Goal: Transaction & Acquisition: Purchase product/service

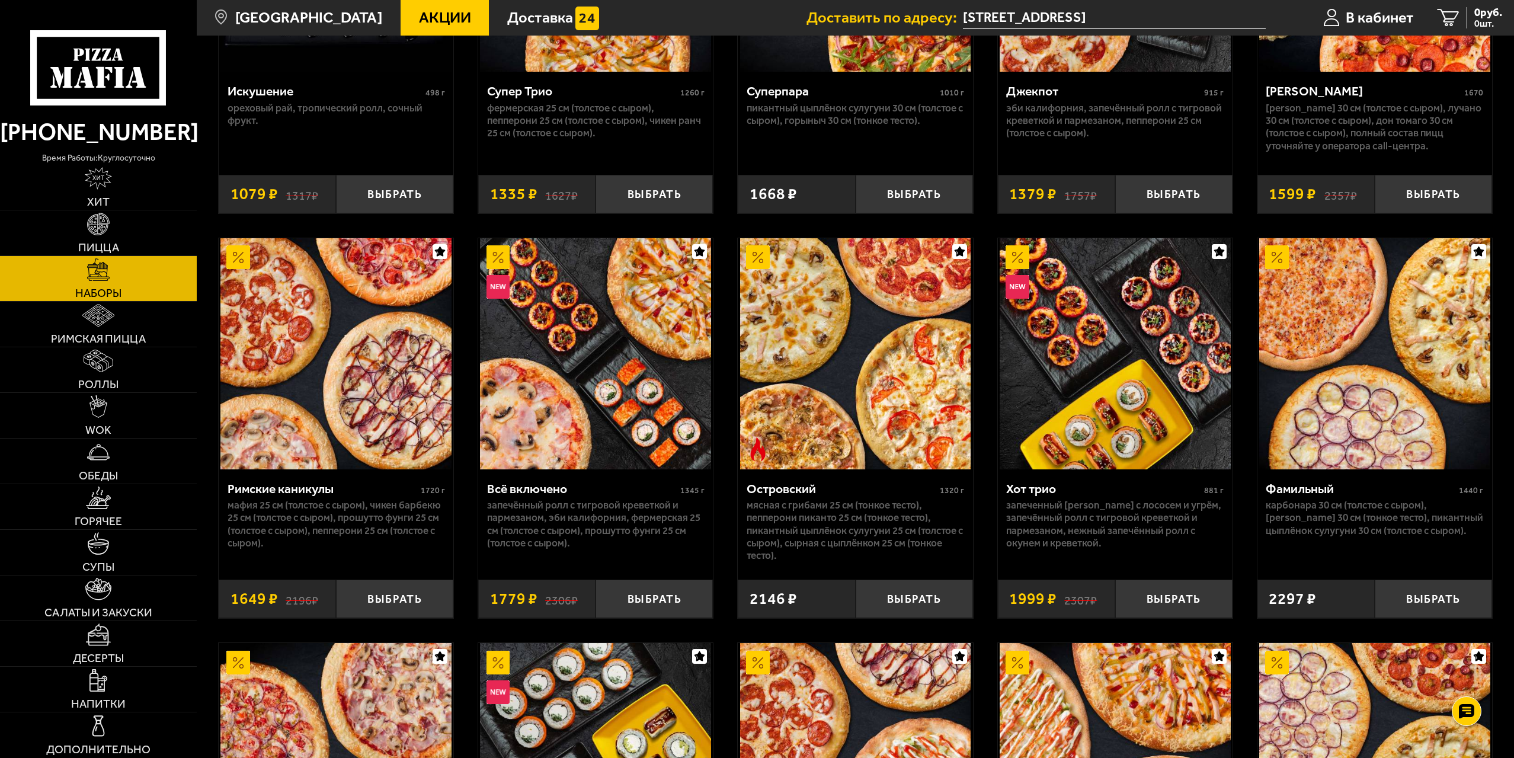
scroll to position [1067, 0]
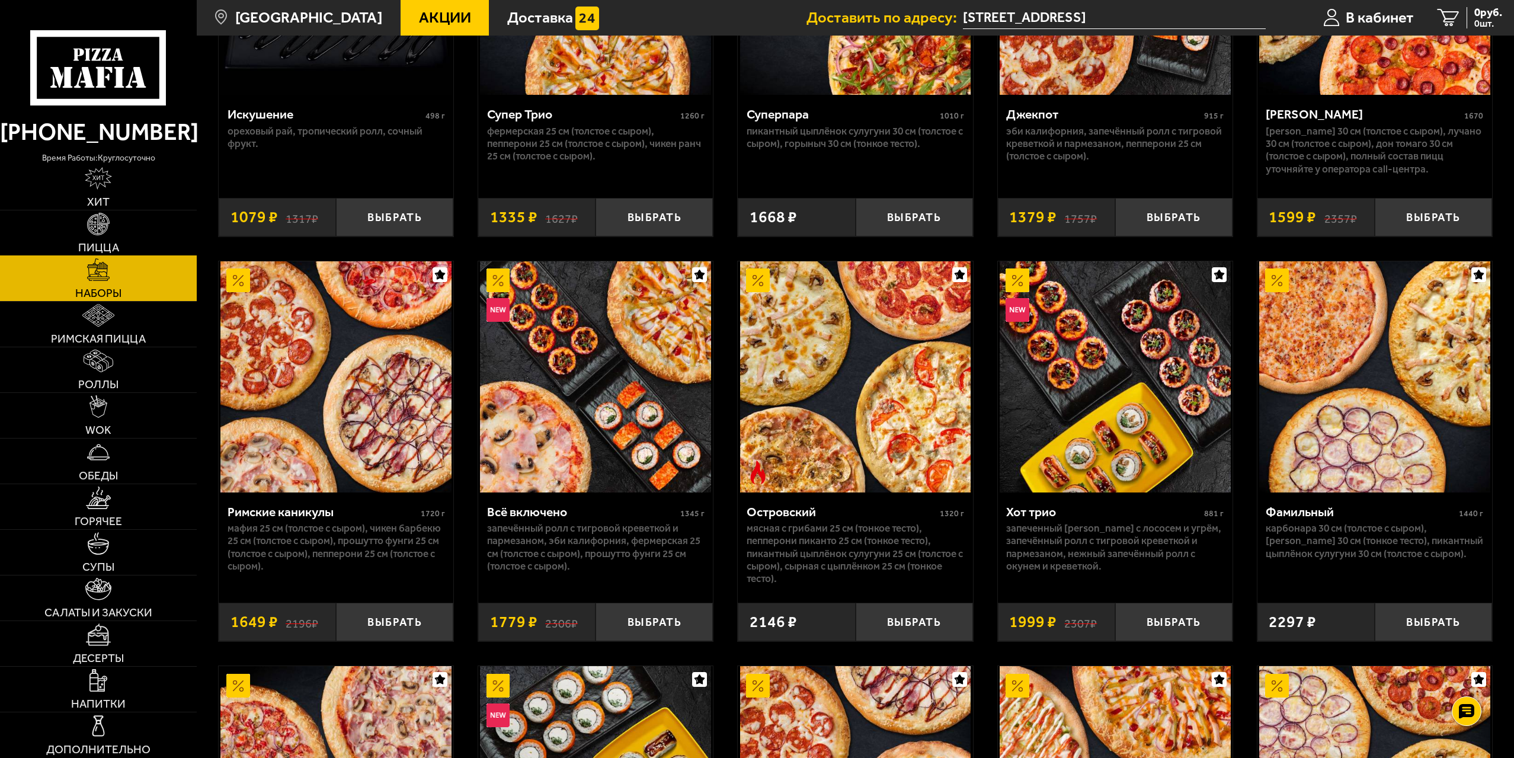
click at [93, 231] on img at bounding box center [98, 224] width 23 height 23
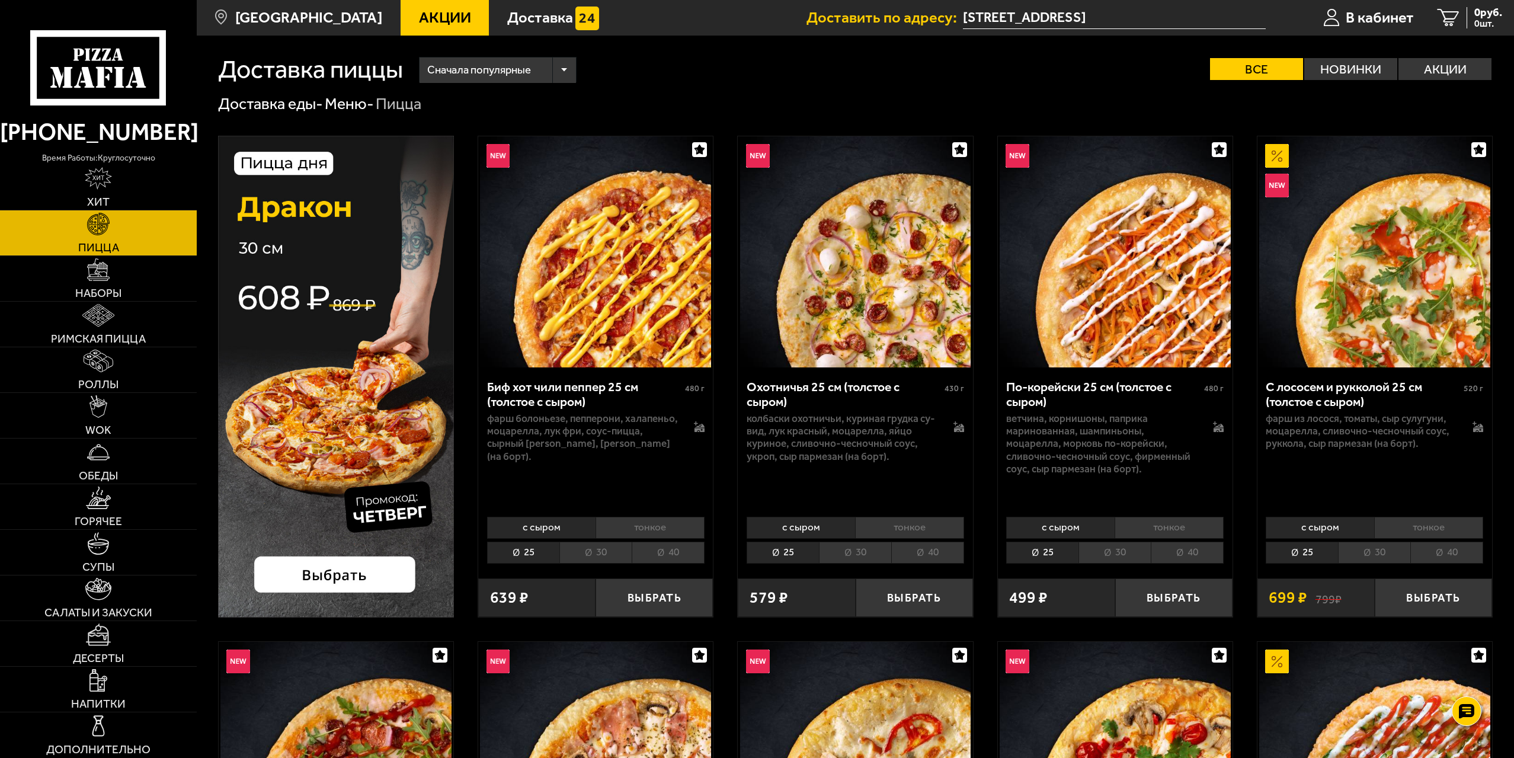
scroll to position [59, 0]
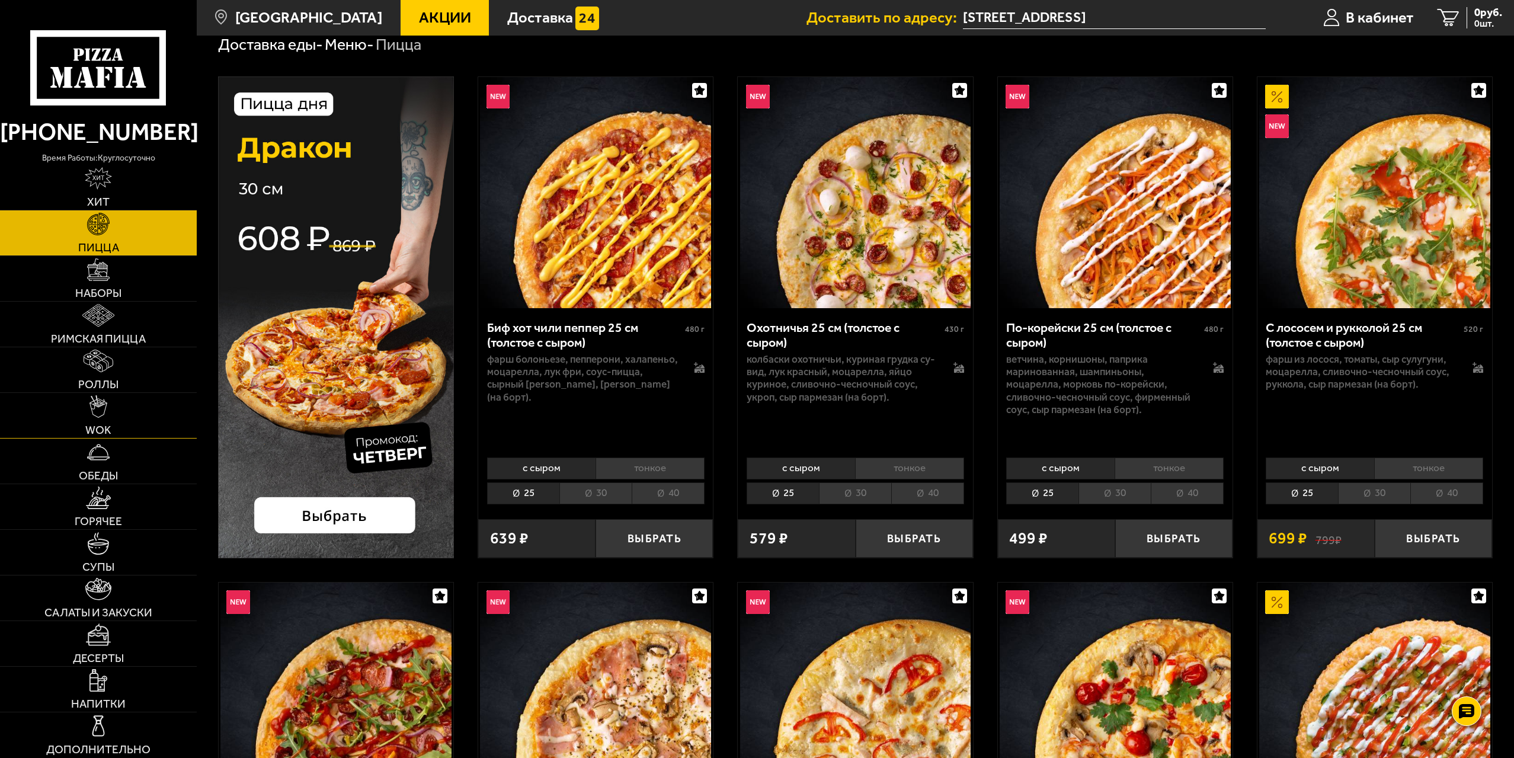
click at [100, 412] on img at bounding box center [98, 406] width 18 height 23
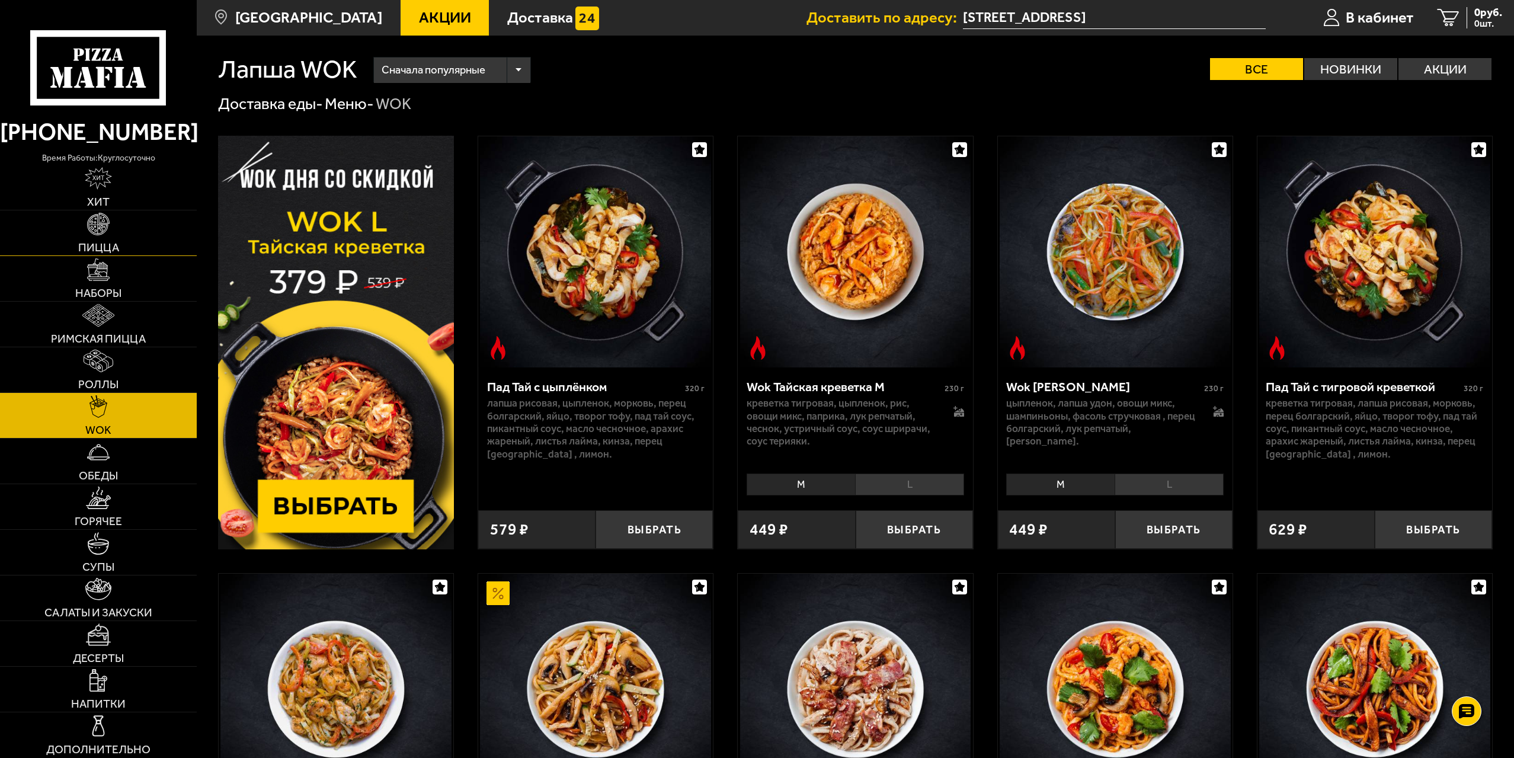
click at [93, 229] on img at bounding box center [98, 224] width 23 height 23
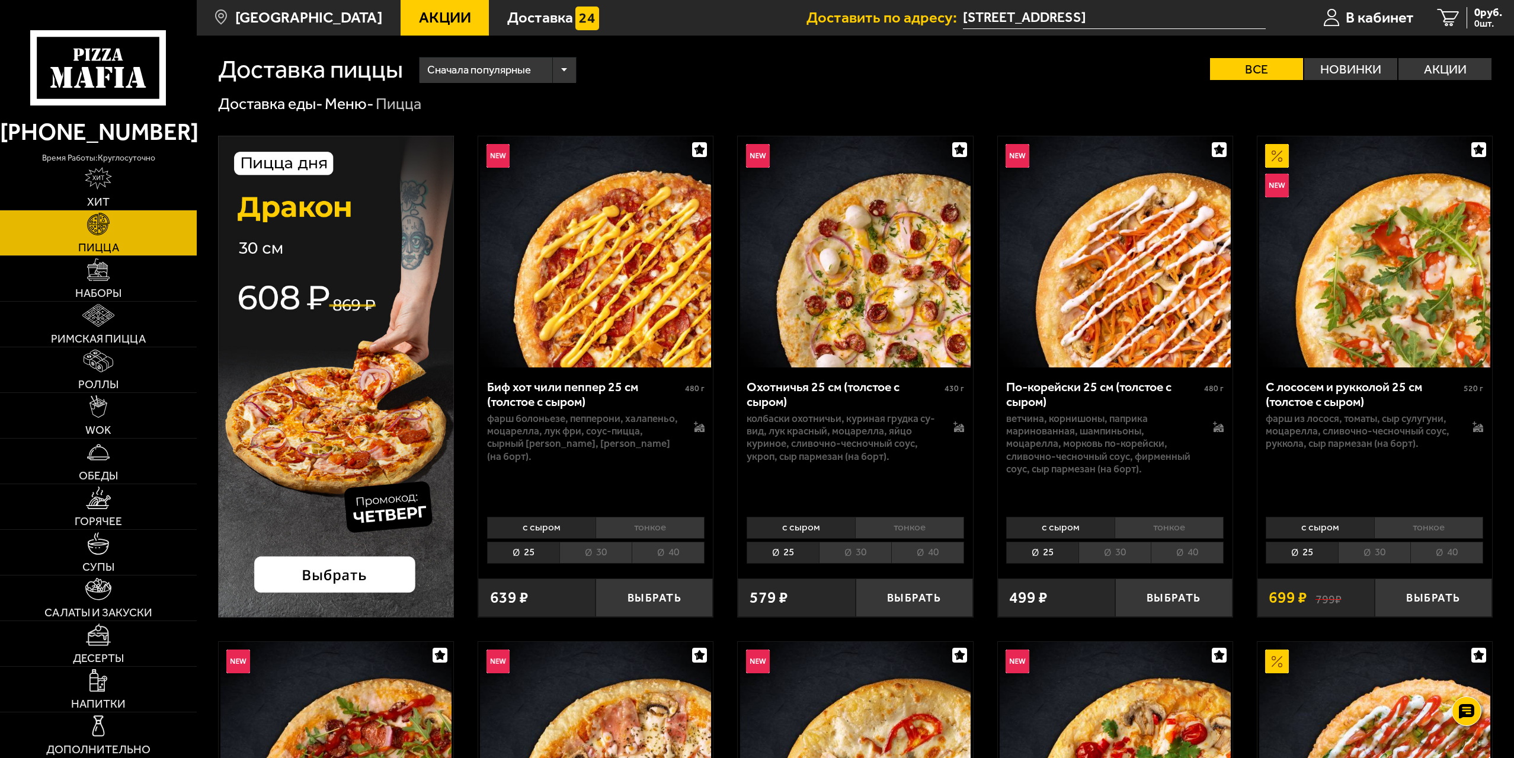
click at [330, 575] on img at bounding box center [336, 377] width 236 height 482
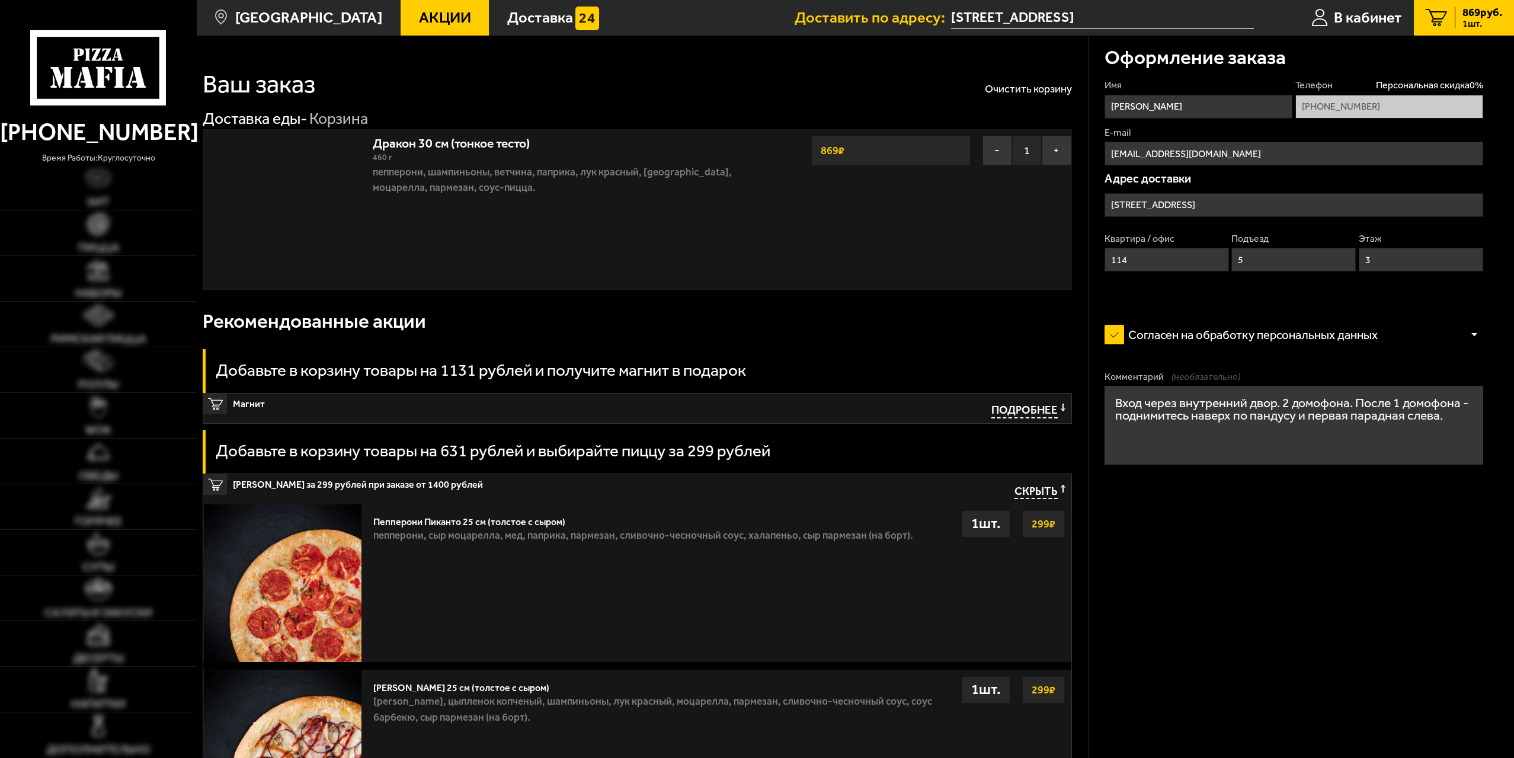
type input "Россия, Санкт-Петербург, 1-я Утиная улица, 32"
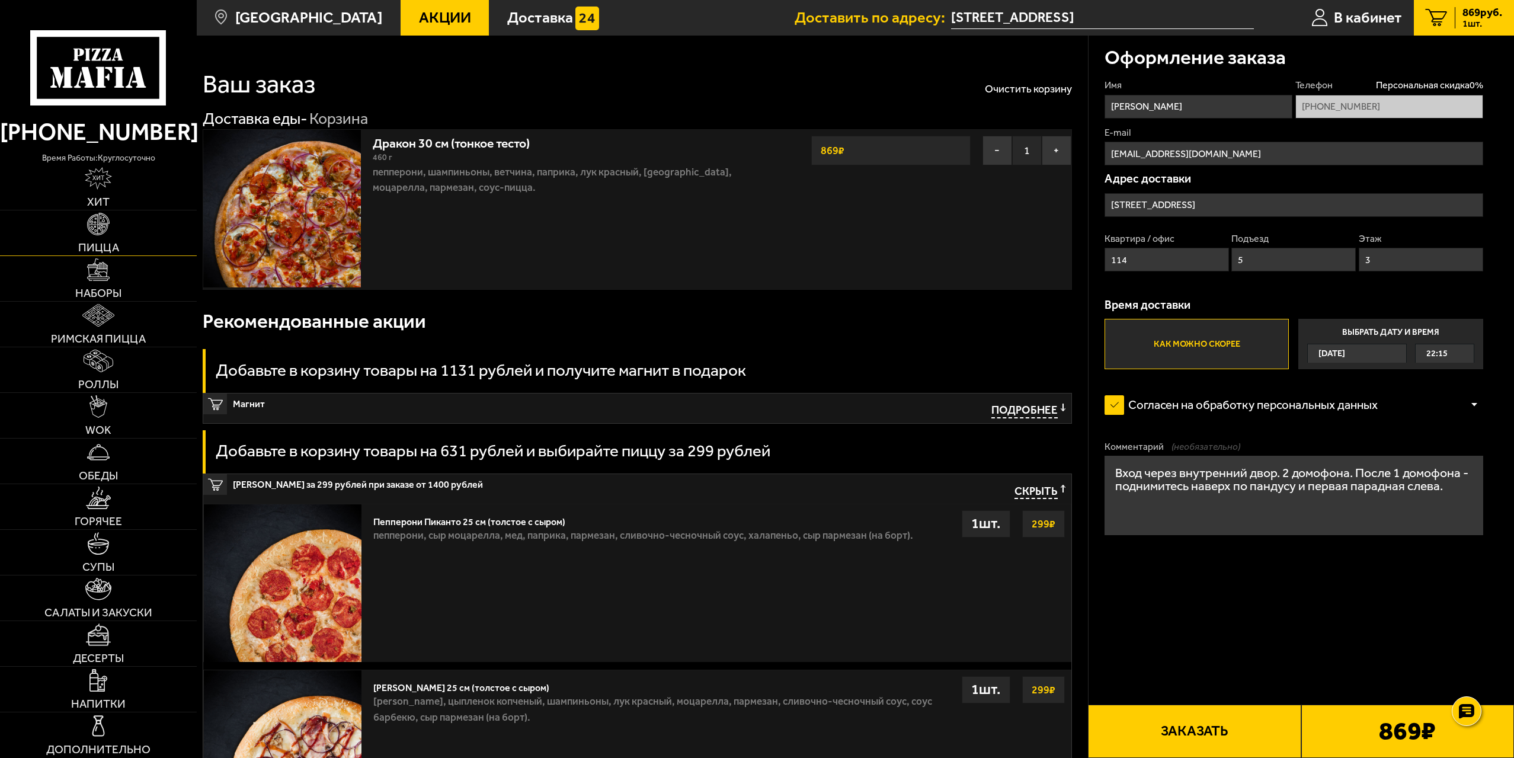
click at [111, 223] on link "Пицца" at bounding box center [98, 232] width 197 height 45
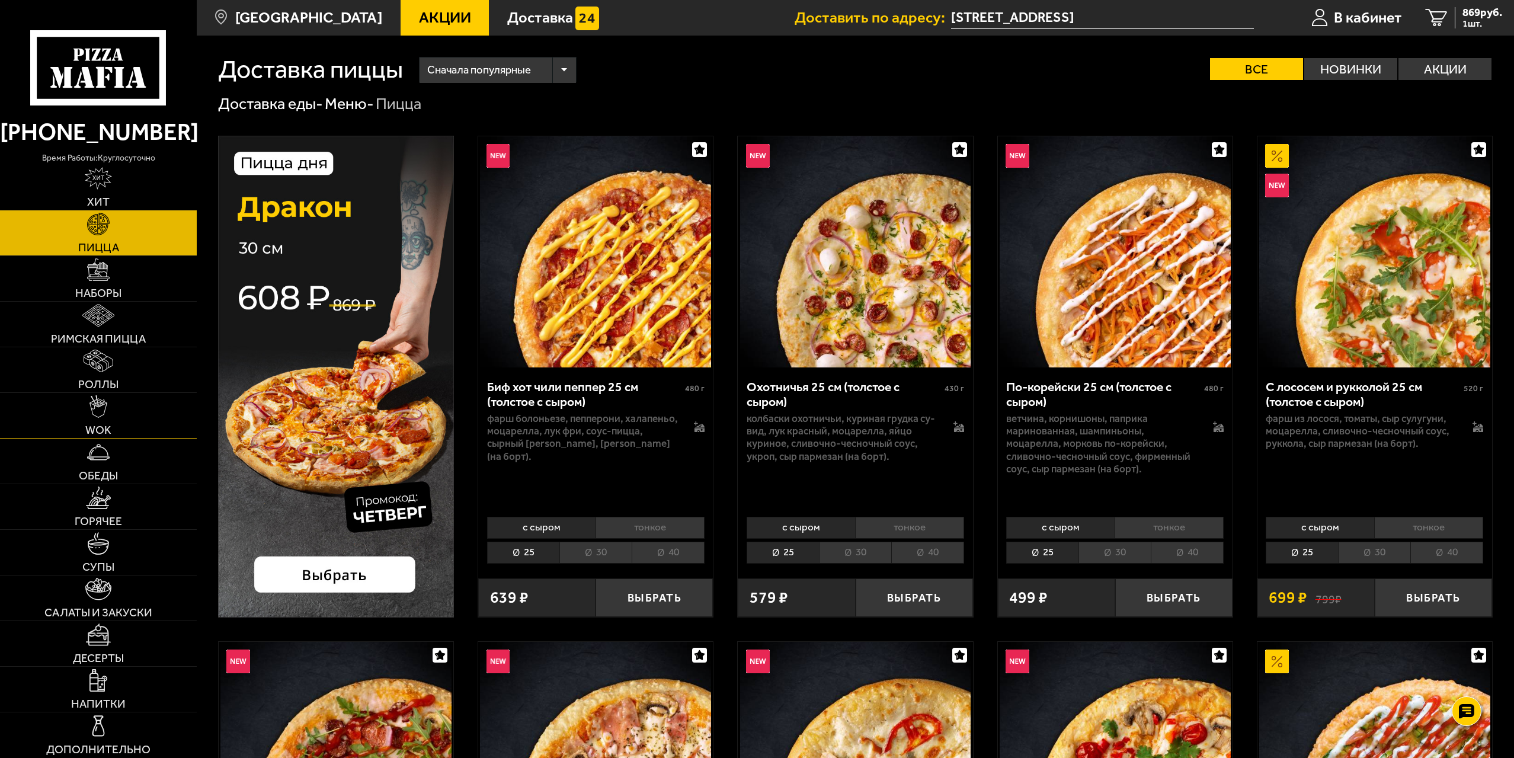
click at [93, 418] on img at bounding box center [98, 406] width 18 height 23
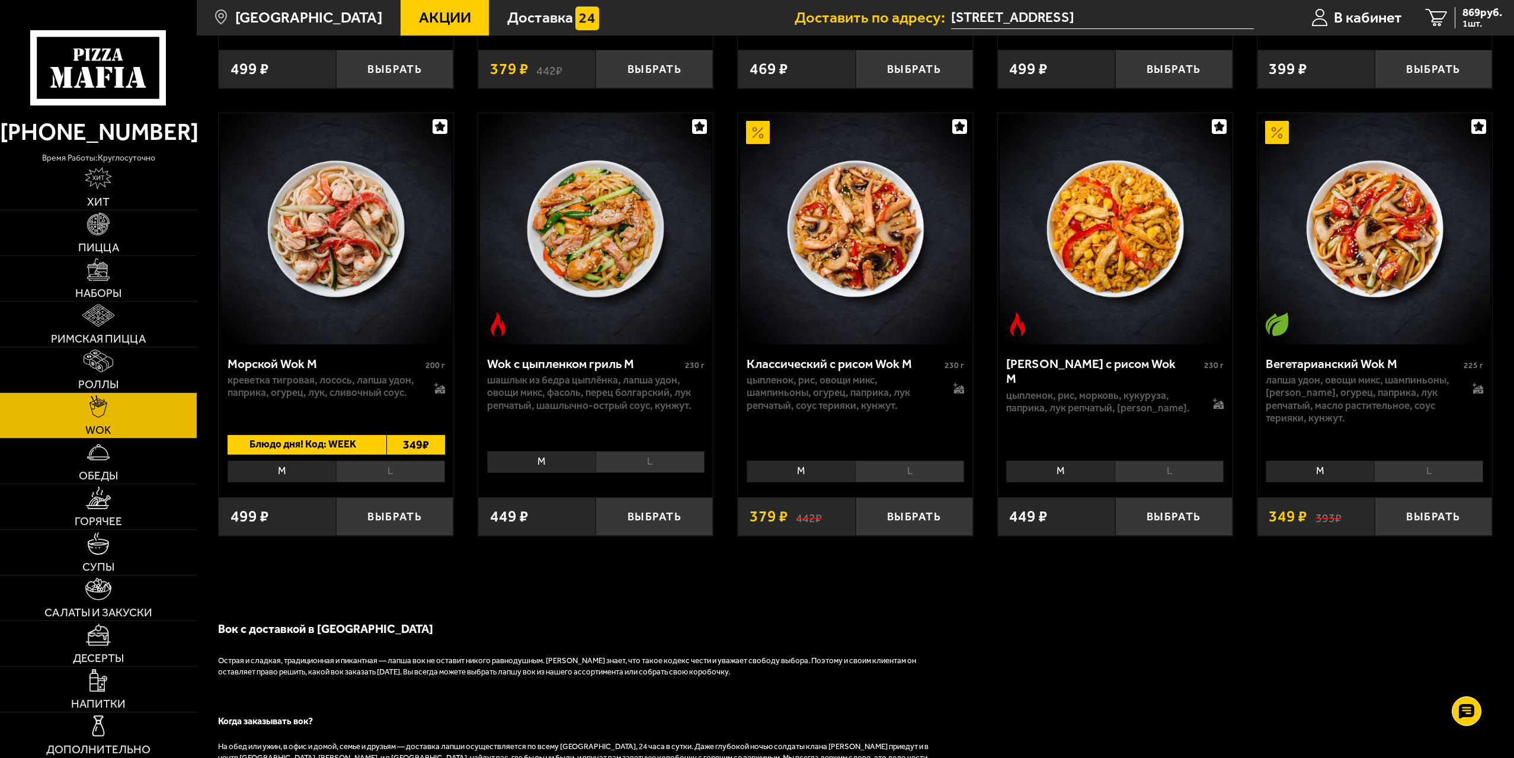
scroll to position [830, 0]
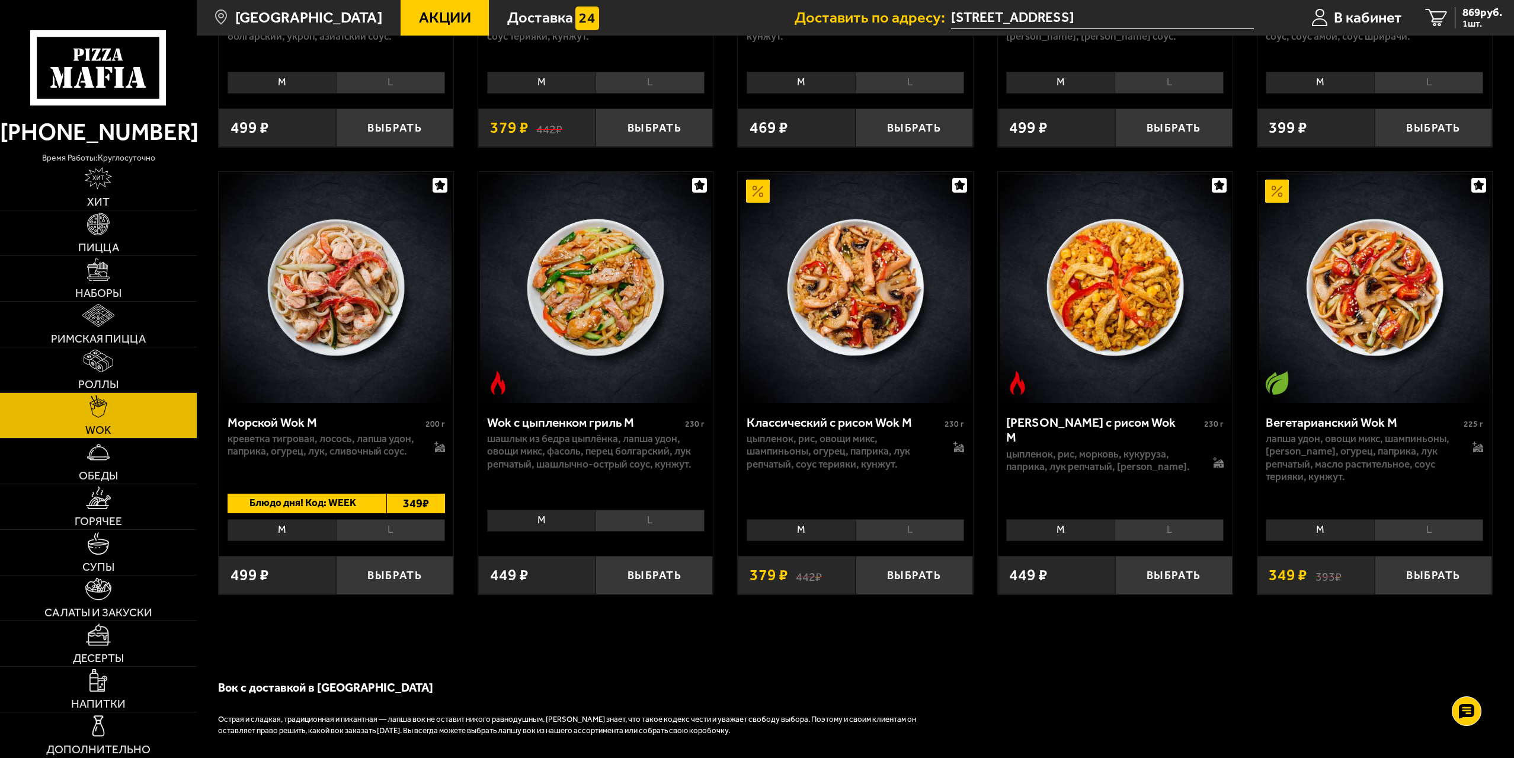
click at [898, 532] on li "L" at bounding box center [909, 530] width 109 height 22
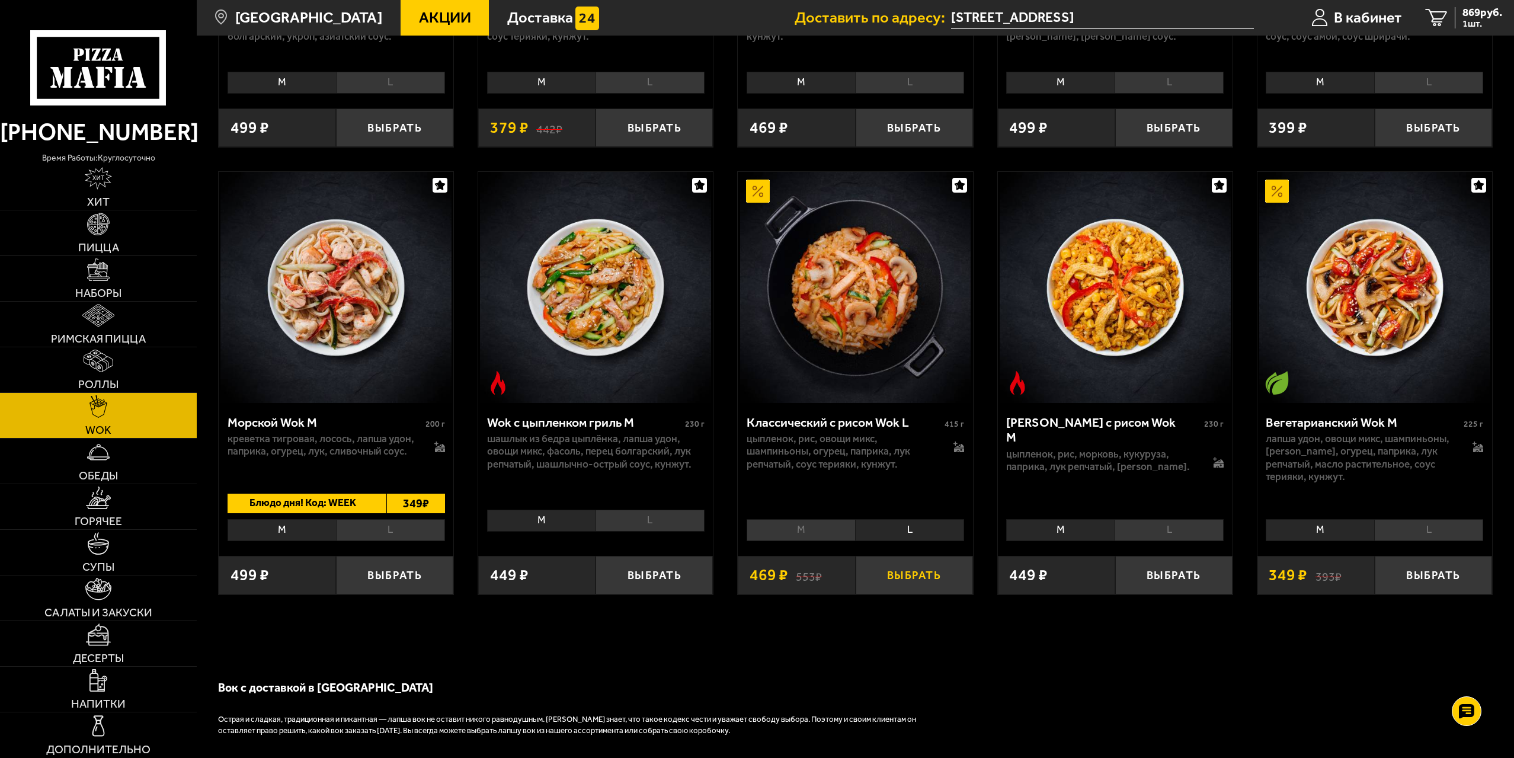
click at [914, 577] on button "Выбрать" at bounding box center [914, 575] width 117 height 39
click at [951, 585] on button "+" at bounding box center [952, 575] width 39 height 39
click at [1472, 15] on span "1807 руб." at bounding box center [1480, 12] width 46 height 11
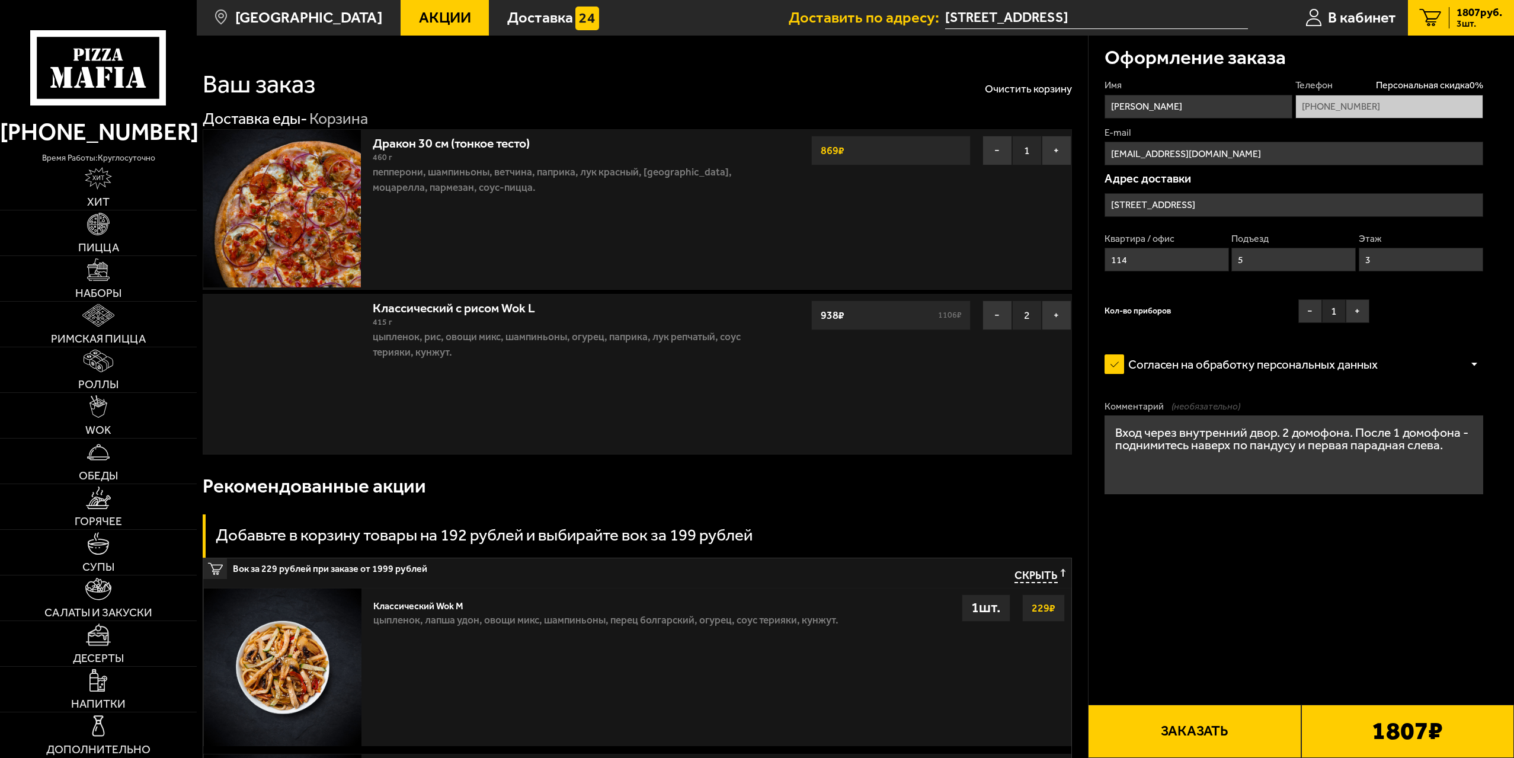
type input "1-я Утиная улица, 32"
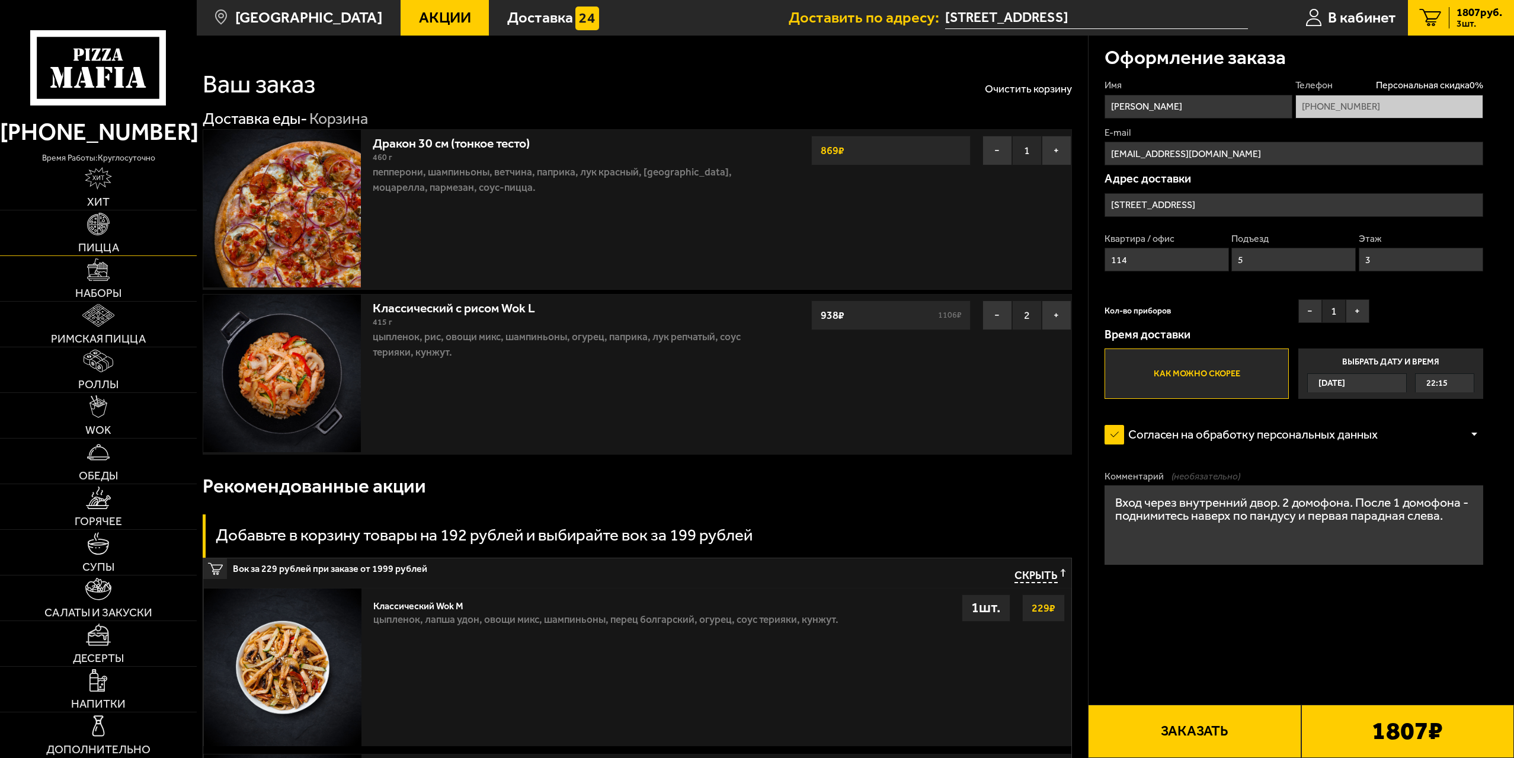
click at [95, 227] on img at bounding box center [98, 224] width 23 height 23
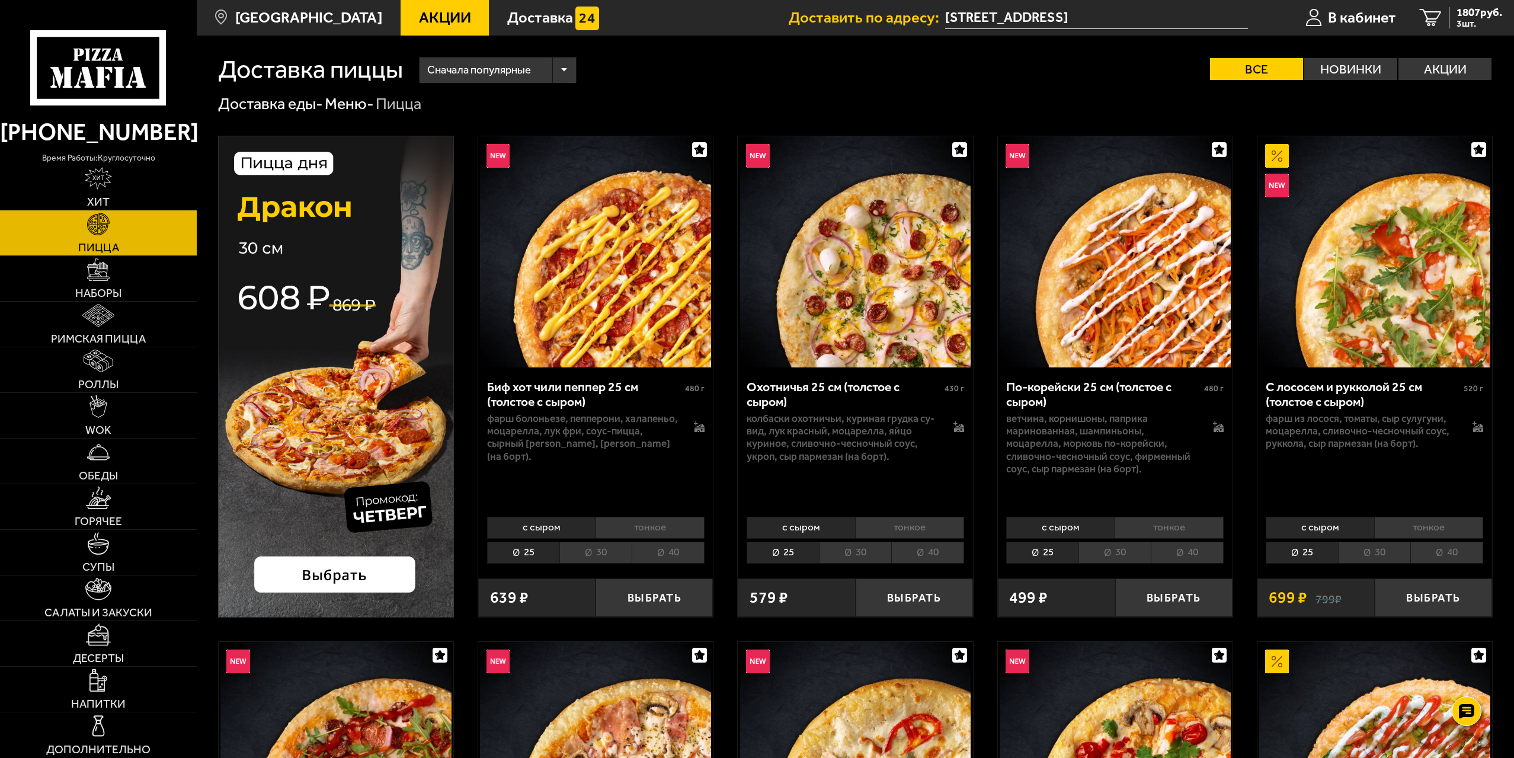
click at [351, 363] on img at bounding box center [336, 377] width 236 height 482
click at [1457, 14] on span "1807 руб." at bounding box center [1480, 12] width 46 height 11
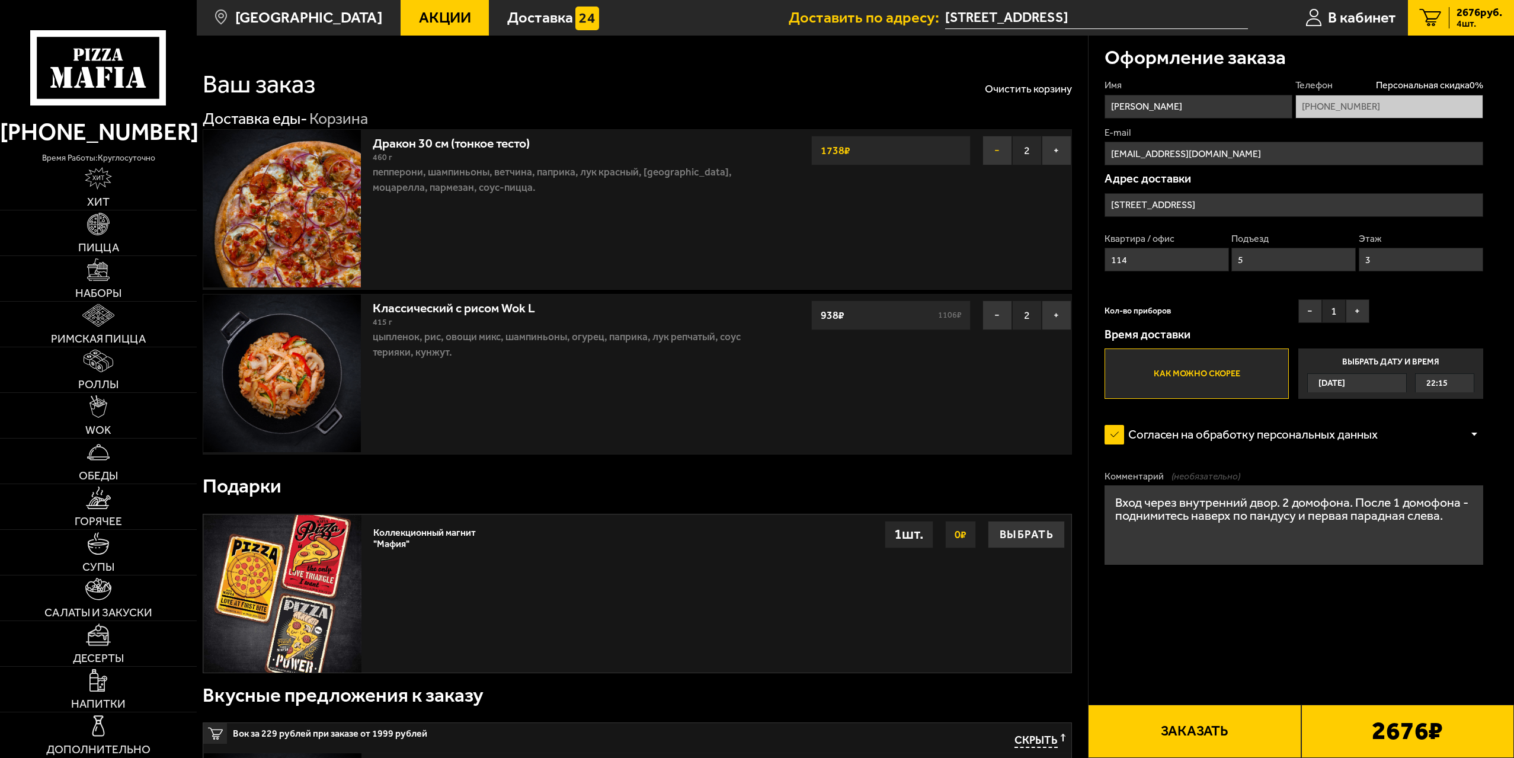
click at [994, 151] on button "−" at bounding box center [998, 151] width 30 height 30
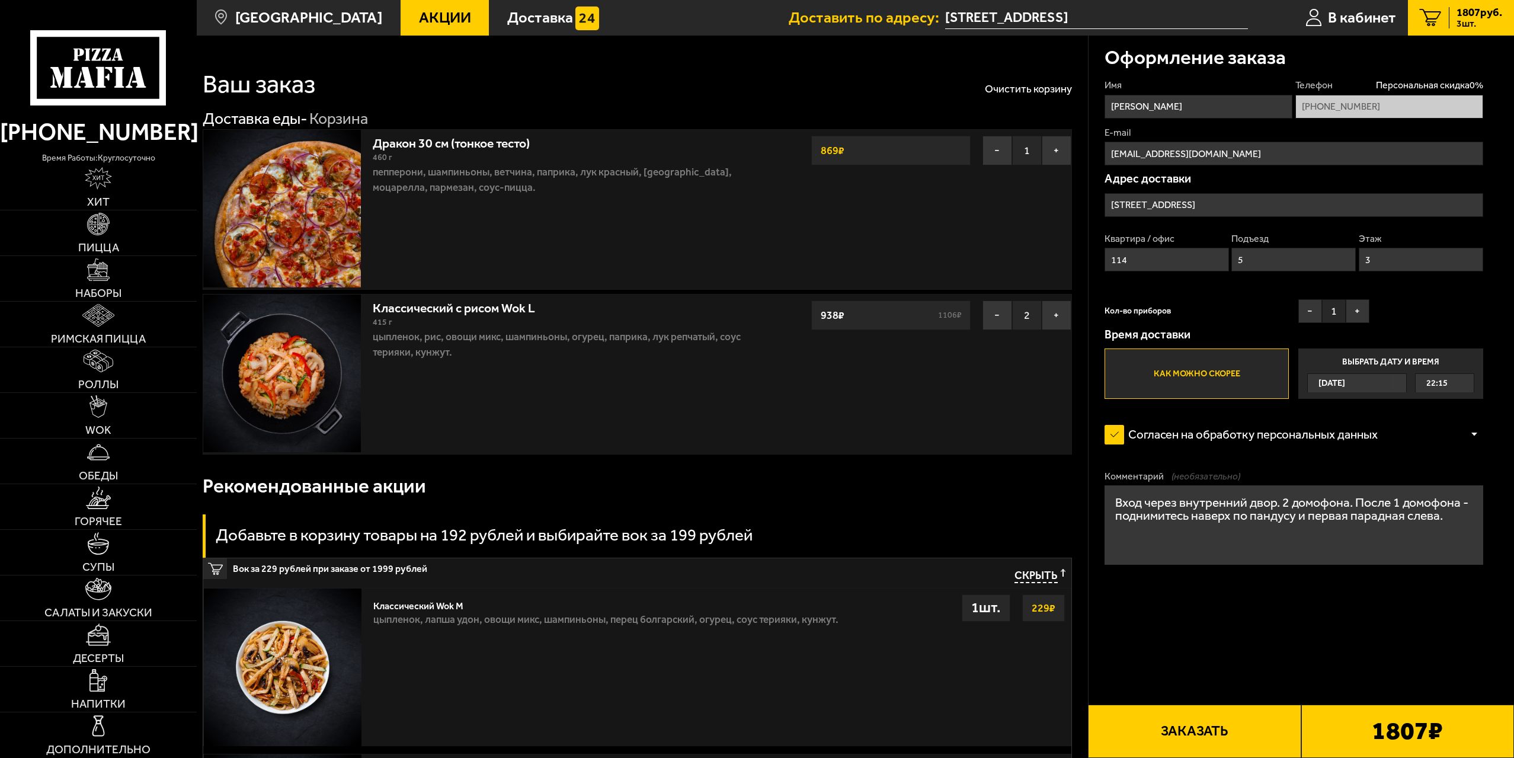
click at [1188, 735] on button "Заказать" at bounding box center [1194, 731] width 213 height 53
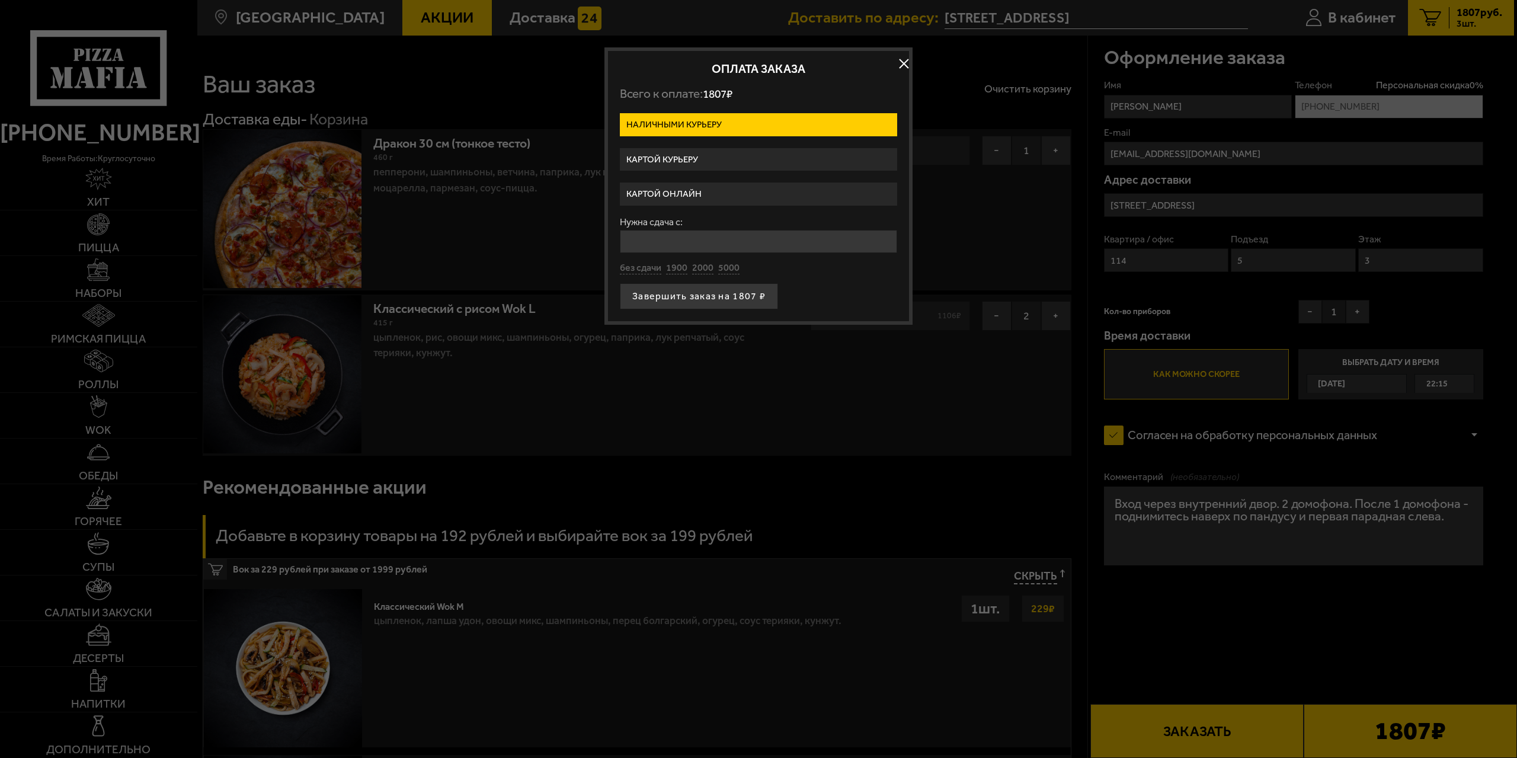
click at [901, 63] on button "button" at bounding box center [904, 64] width 18 height 18
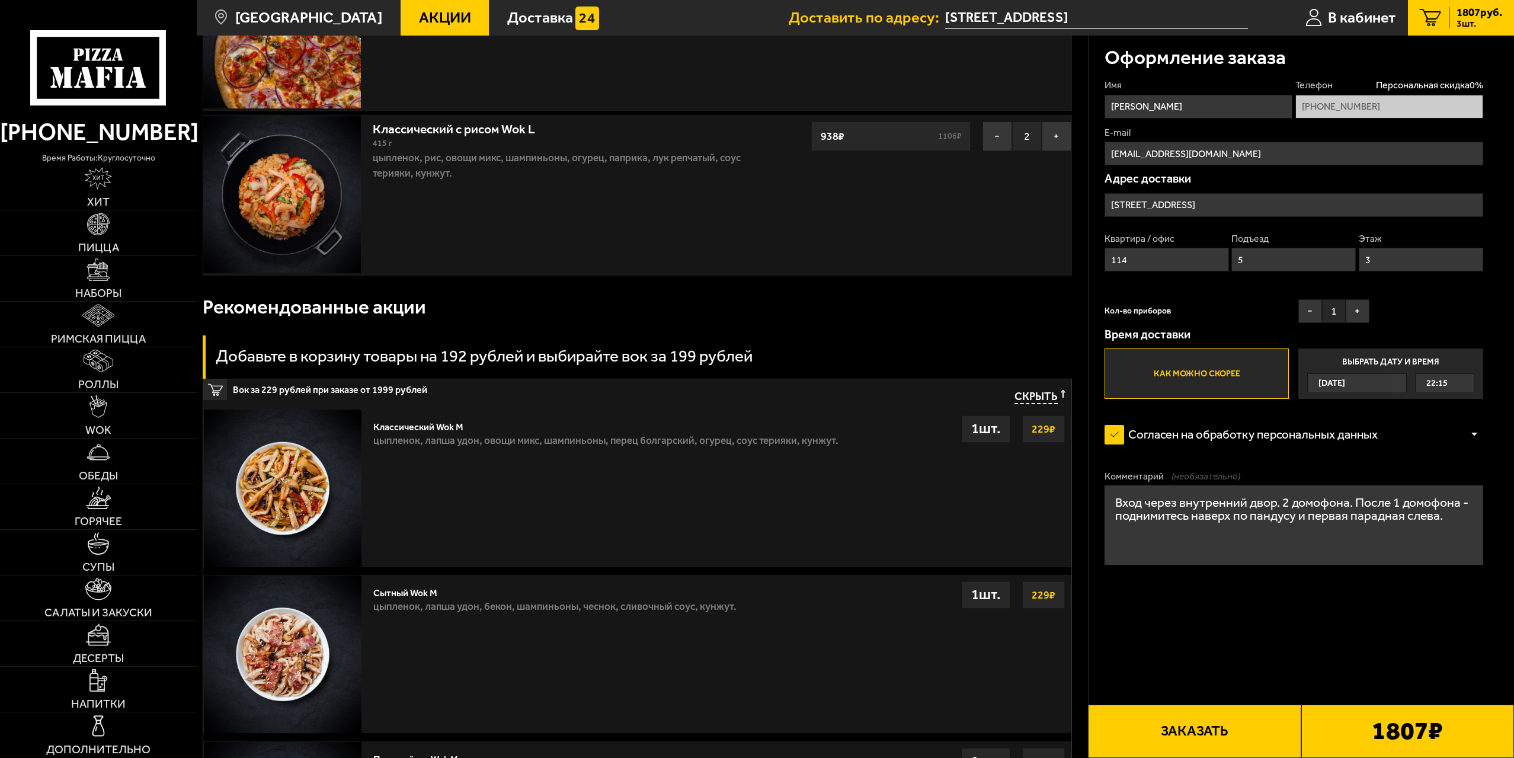
scroll to position [176, 0]
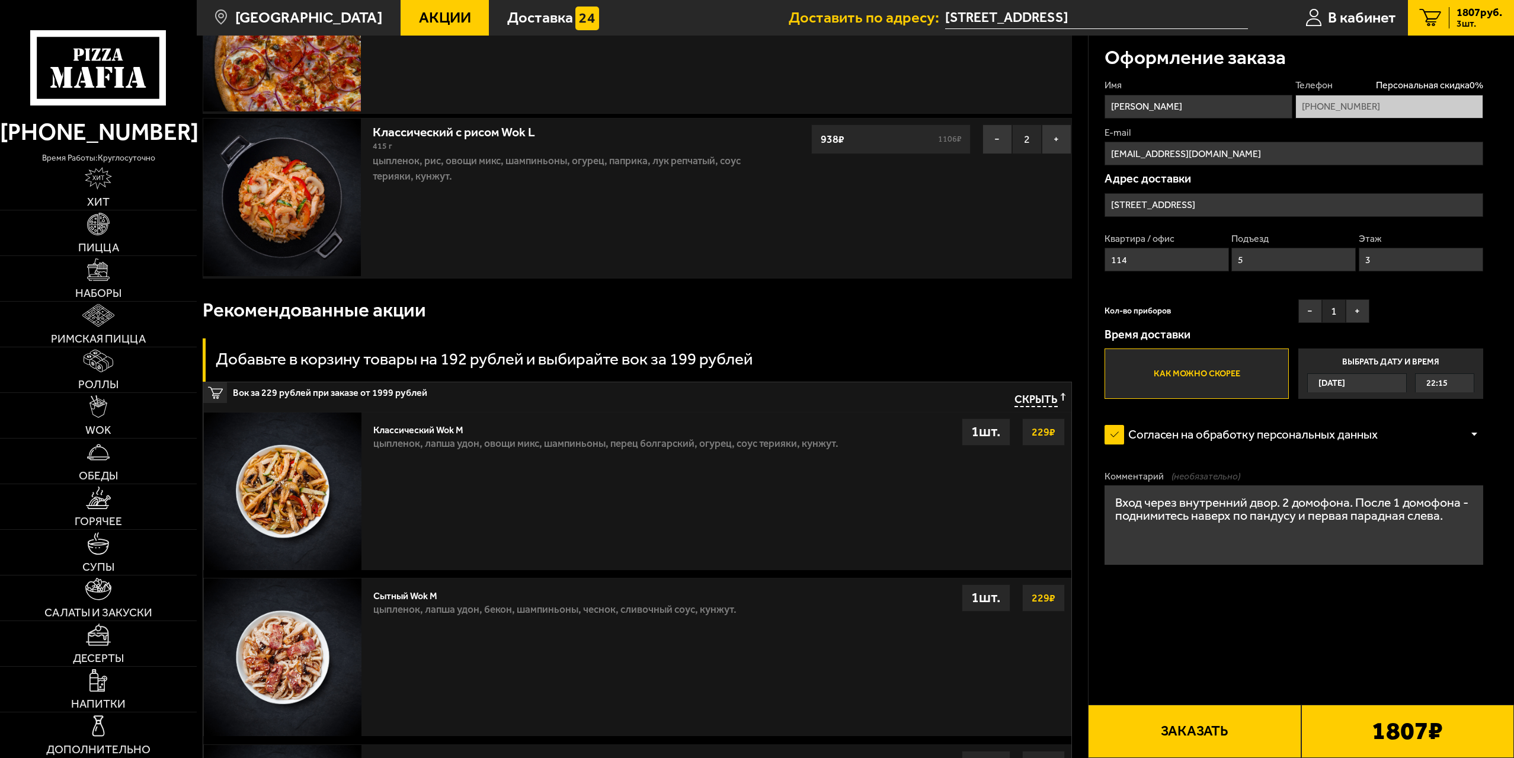
click at [1042, 397] on span "Скрыть" at bounding box center [1036, 400] width 43 height 14
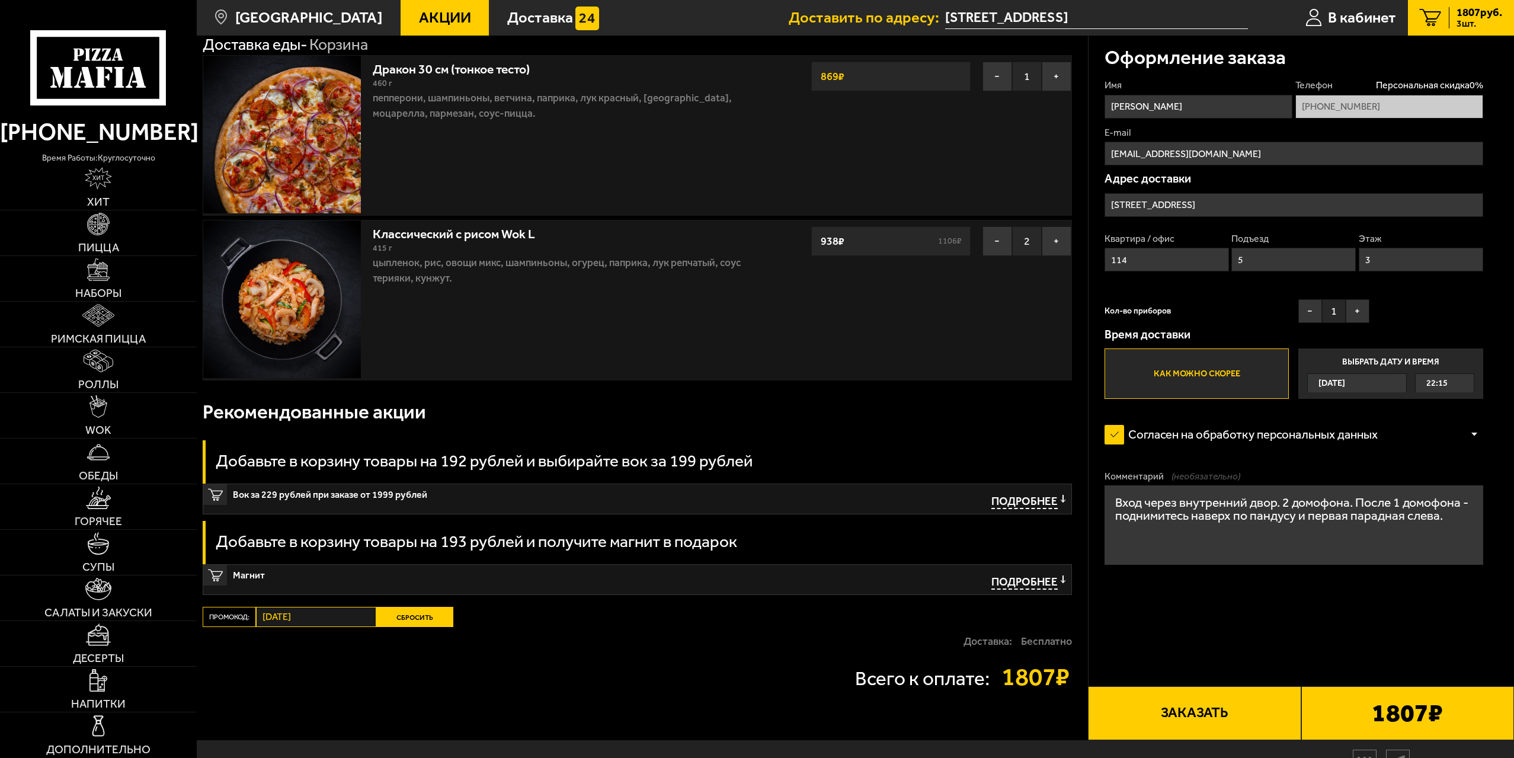
scroll to position [133, 0]
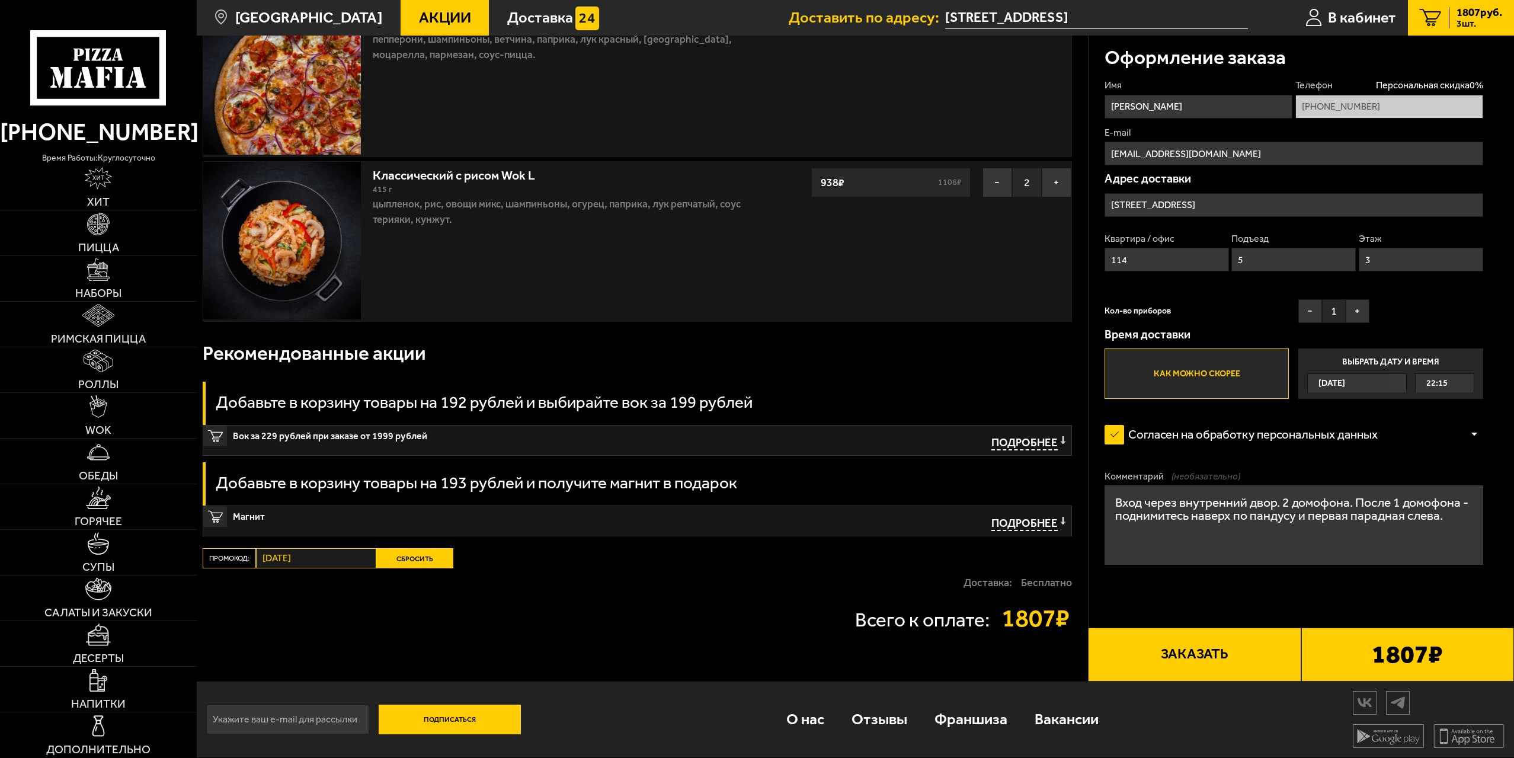
click at [233, 560] on label "Промокод:" at bounding box center [229, 558] width 53 height 20
click at [418, 558] on button "Сбросить" at bounding box center [414, 558] width 77 height 20
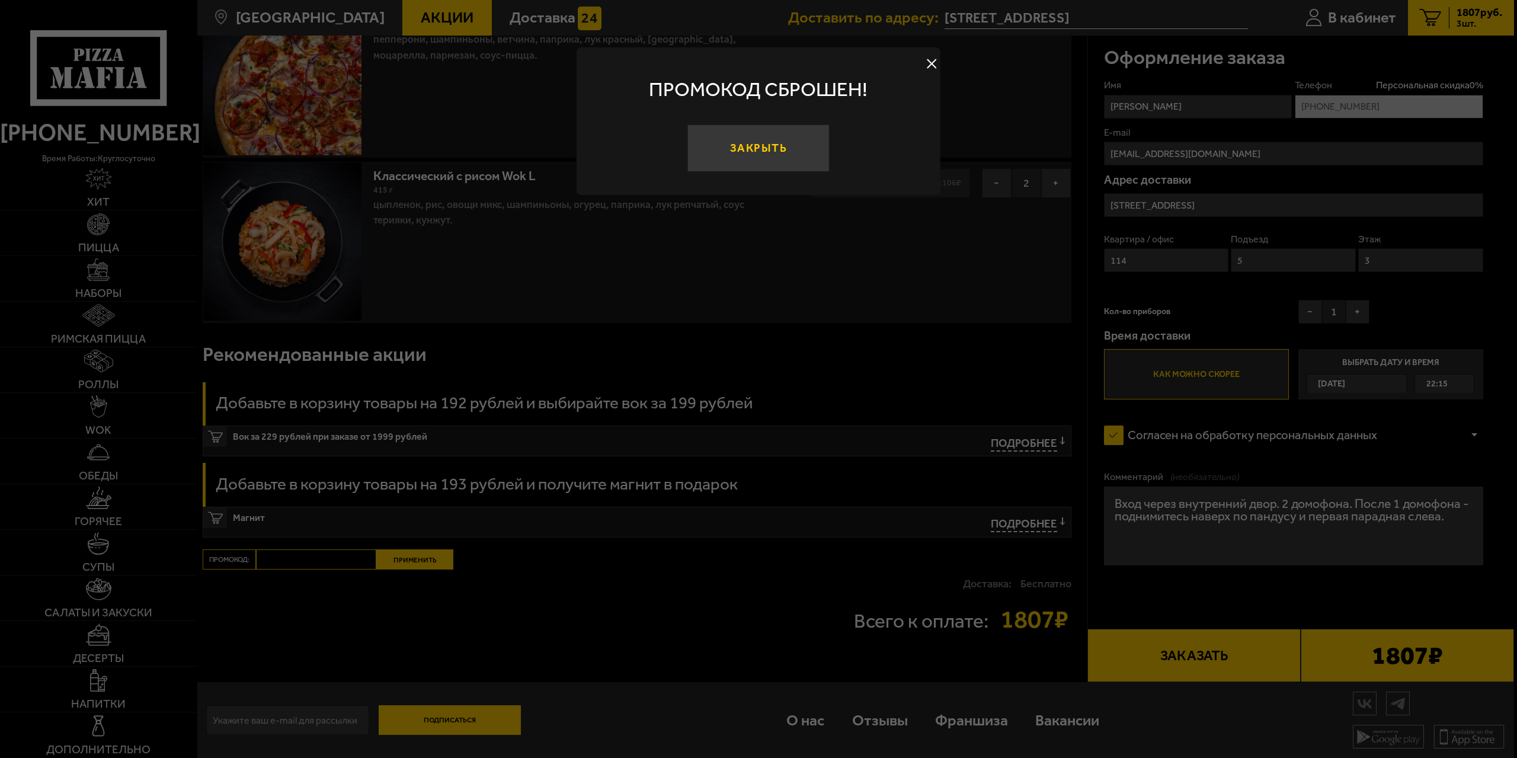
click at [775, 149] on button "Закрыть" at bounding box center [758, 147] width 142 height 47
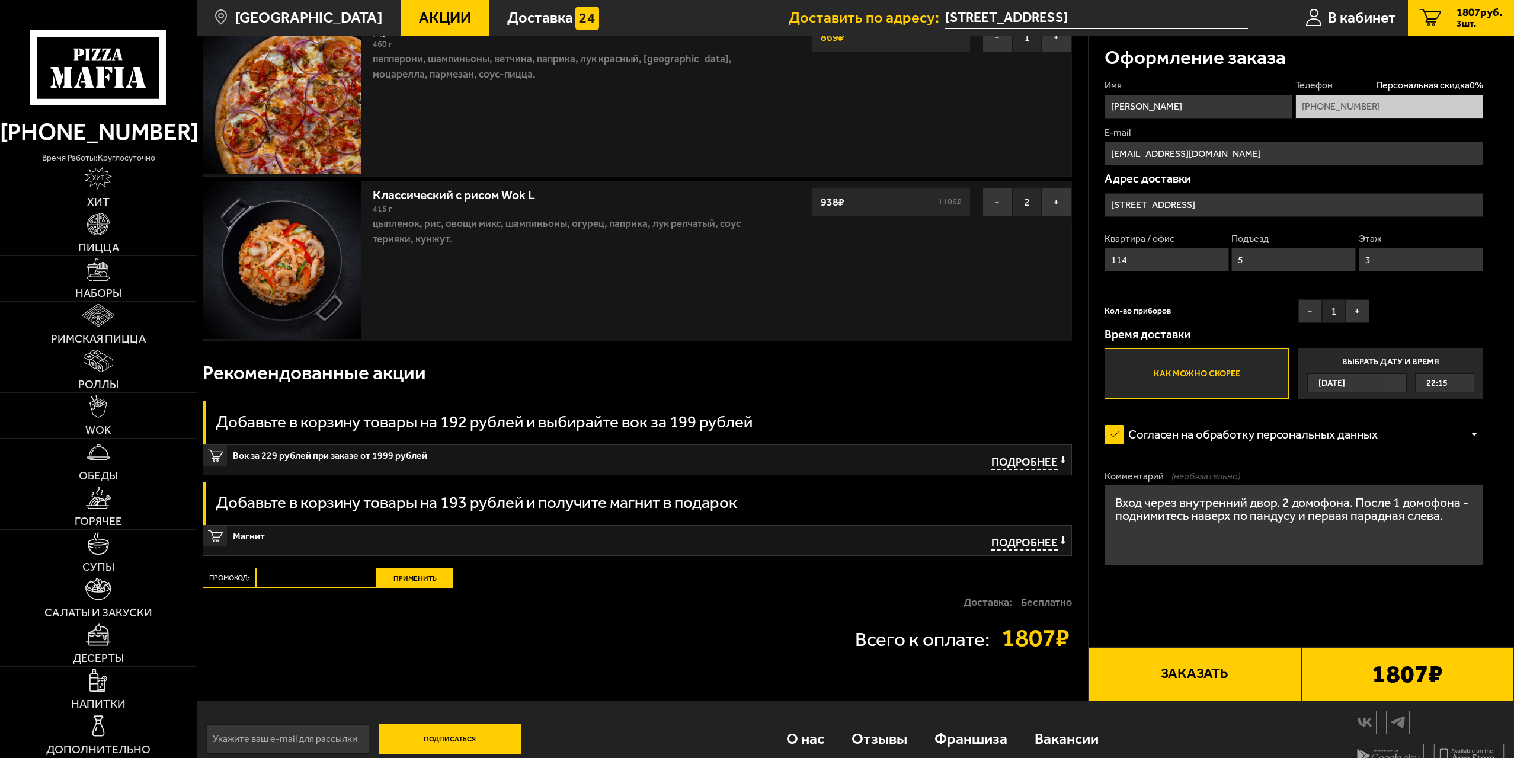
scroll to position [0, 0]
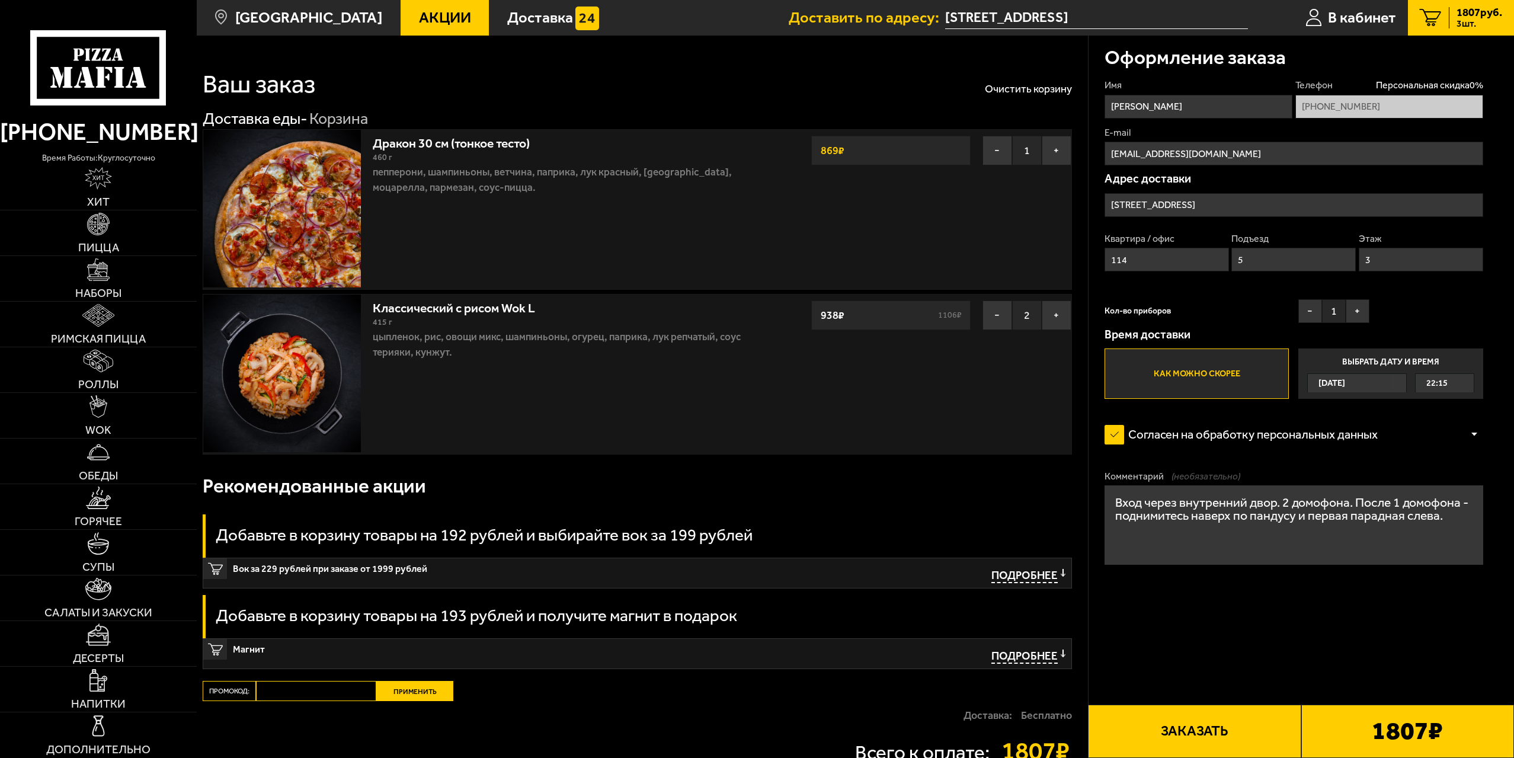
click at [315, 693] on input "Промокод:" at bounding box center [316, 691] width 120 height 20
type input "четверг"
click at [408, 690] on button "Применить" at bounding box center [414, 691] width 77 height 20
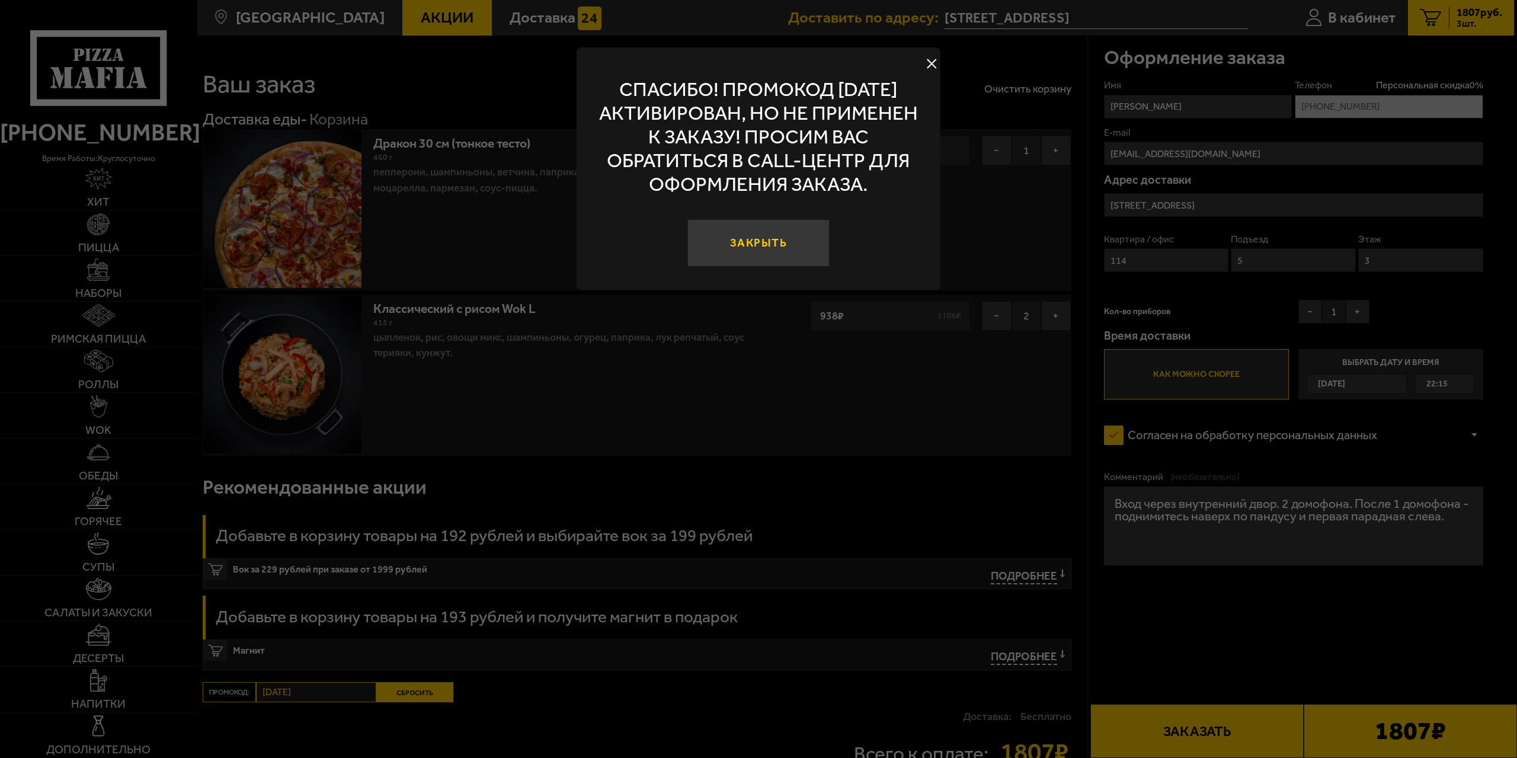
click at [756, 245] on button "Закрыть" at bounding box center [758, 242] width 142 height 47
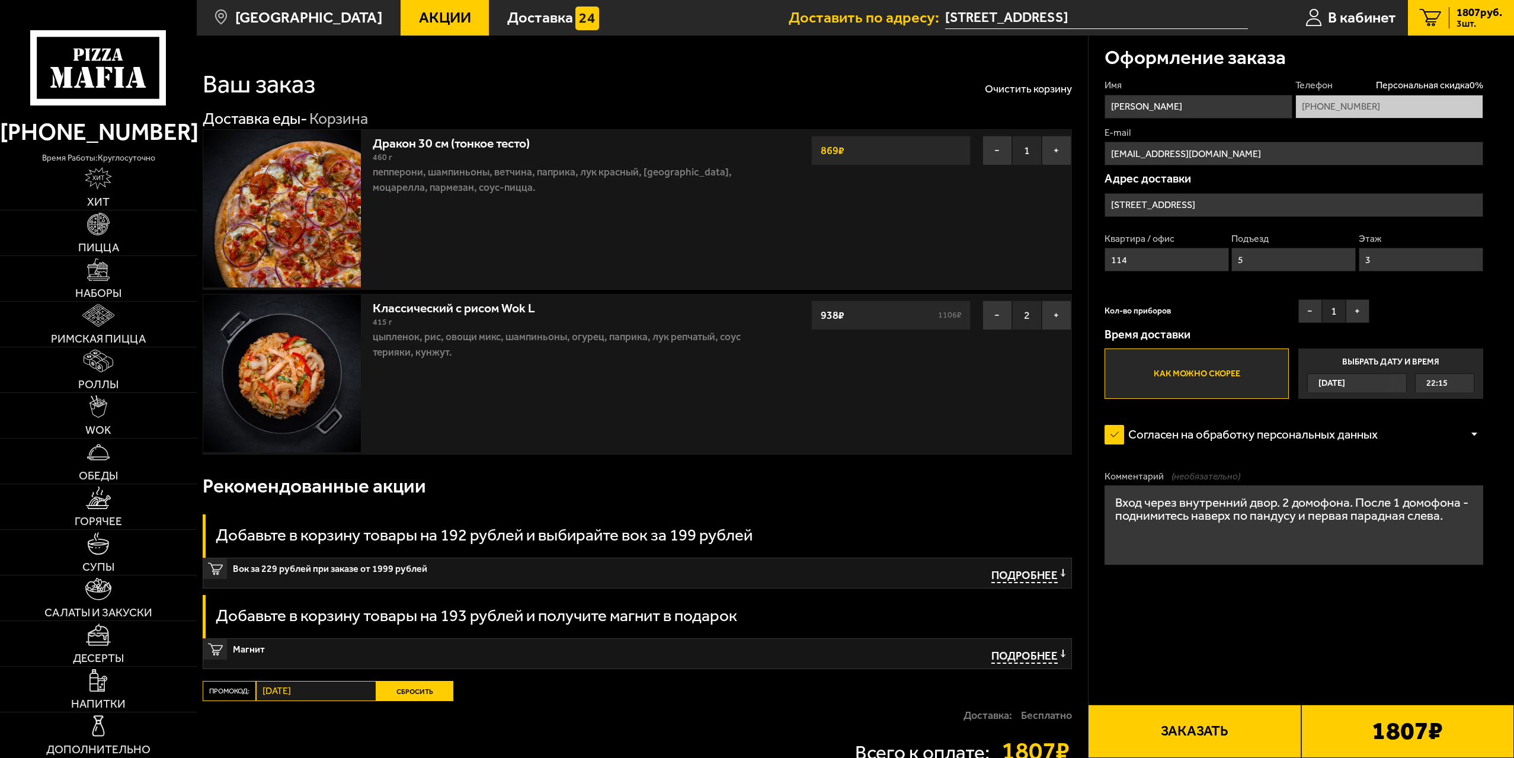
click at [419, 22] on span "Акции" at bounding box center [445, 17] width 52 height 15
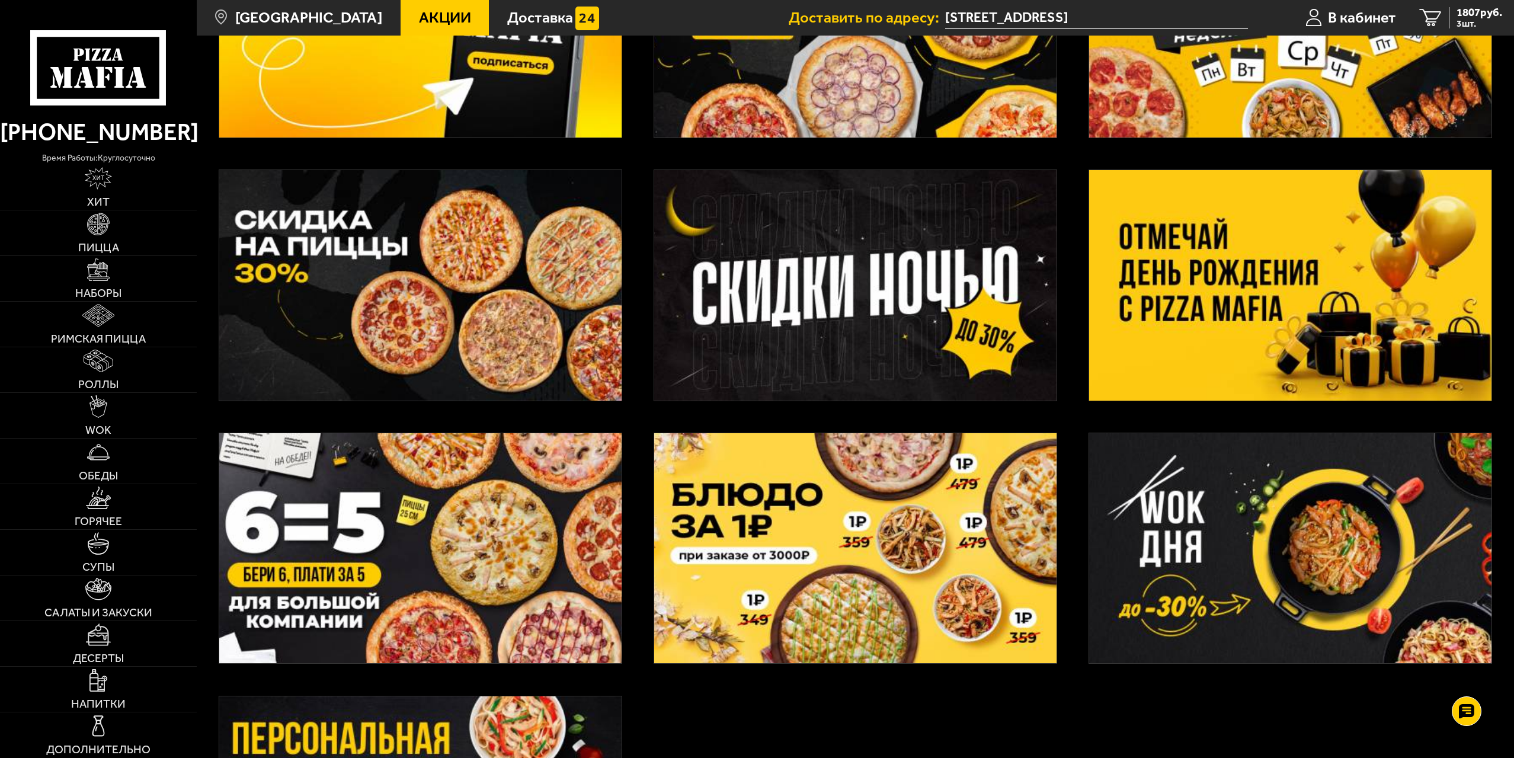
scroll to position [237, 0]
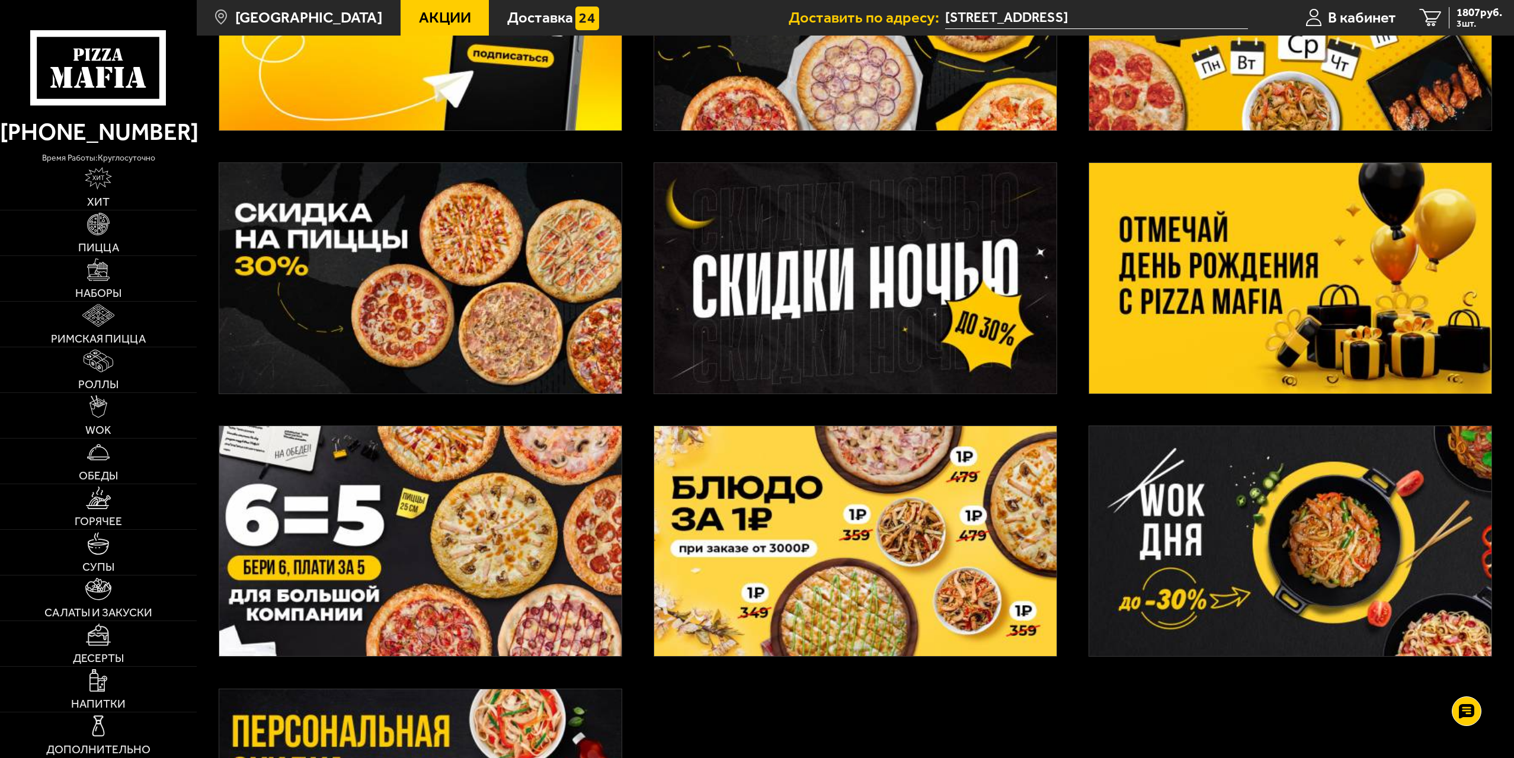
click at [436, 279] on img at bounding box center [420, 278] width 402 height 231
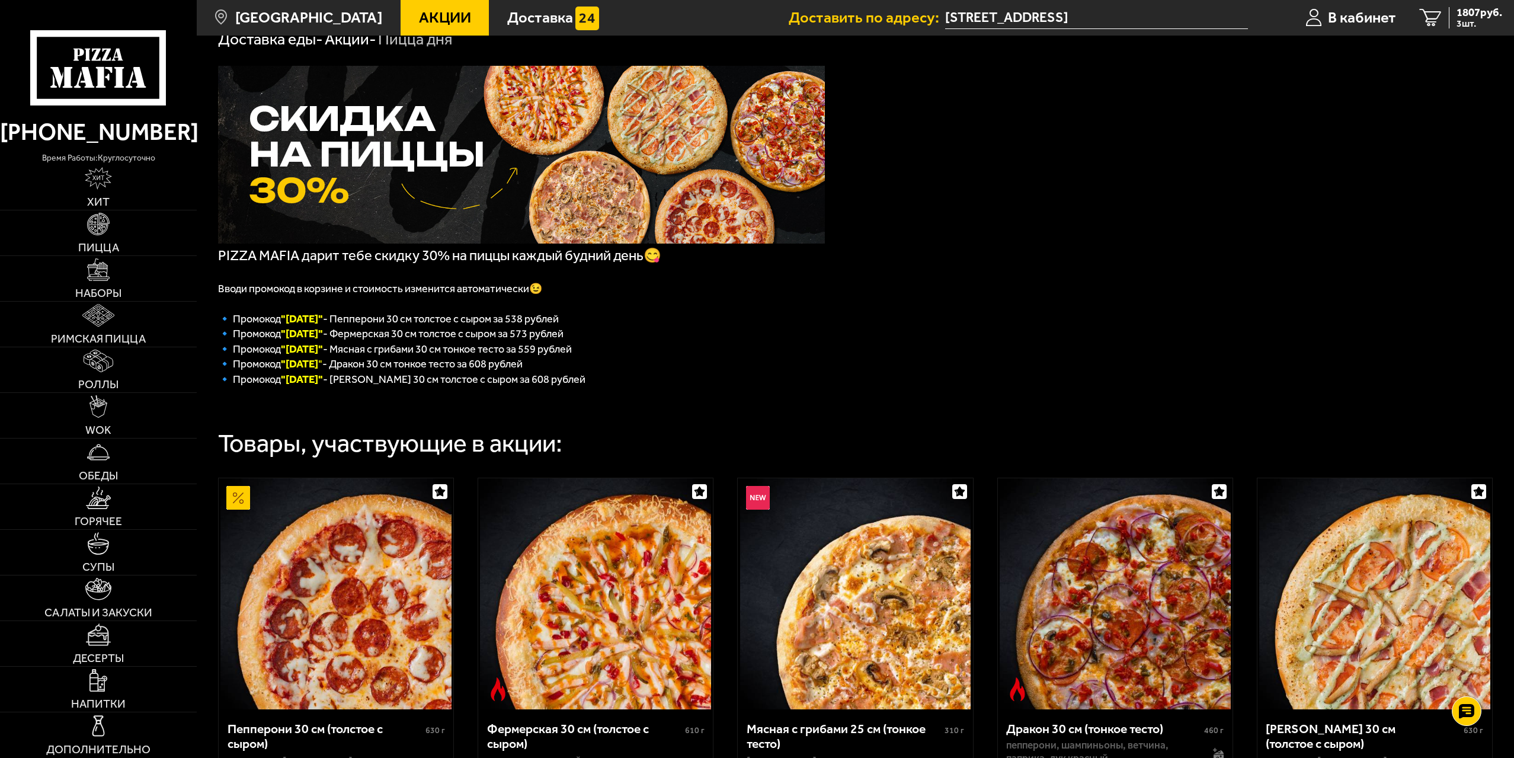
scroll to position [59, 0]
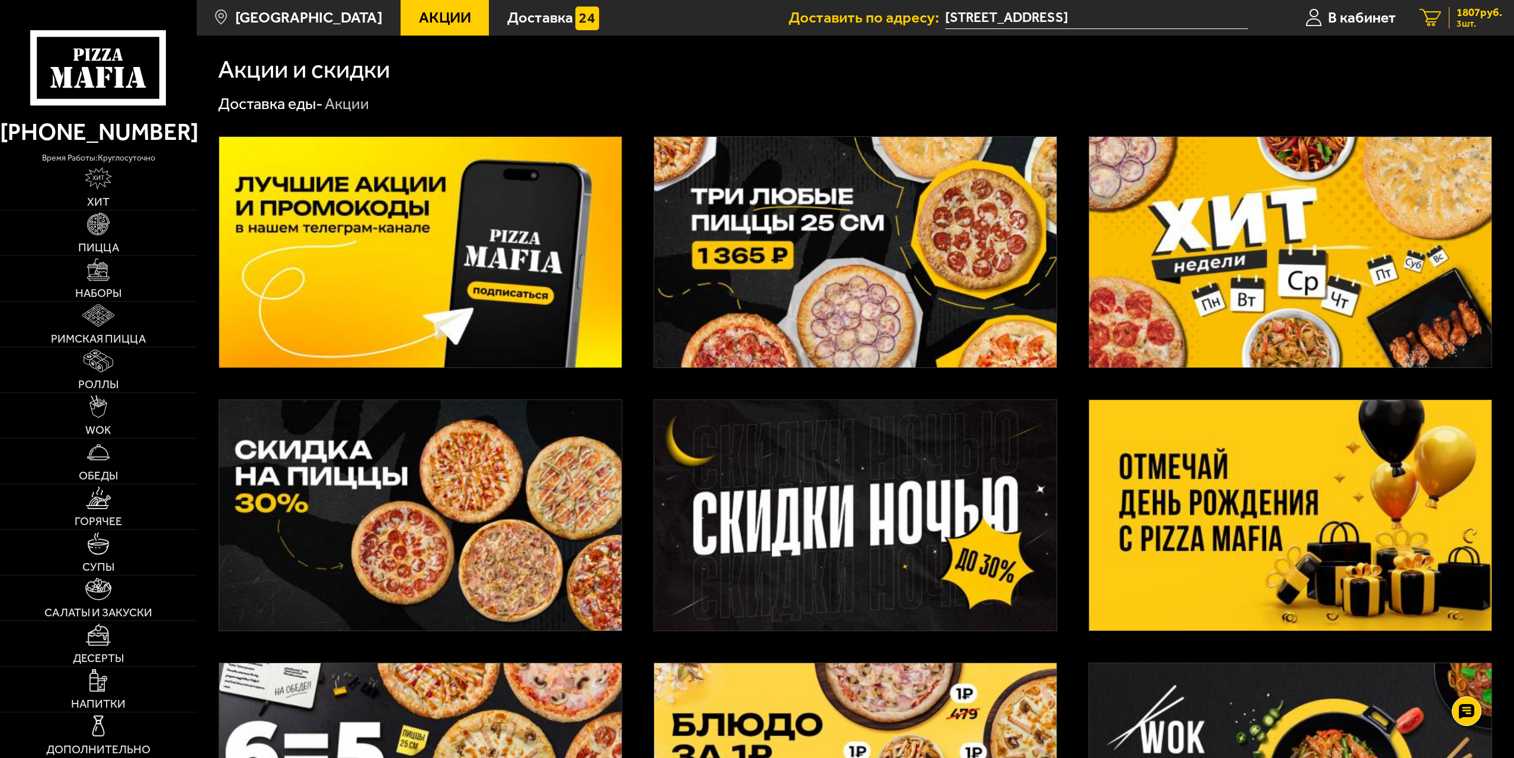
click at [1463, 20] on span "3 шт." at bounding box center [1480, 23] width 46 height 9
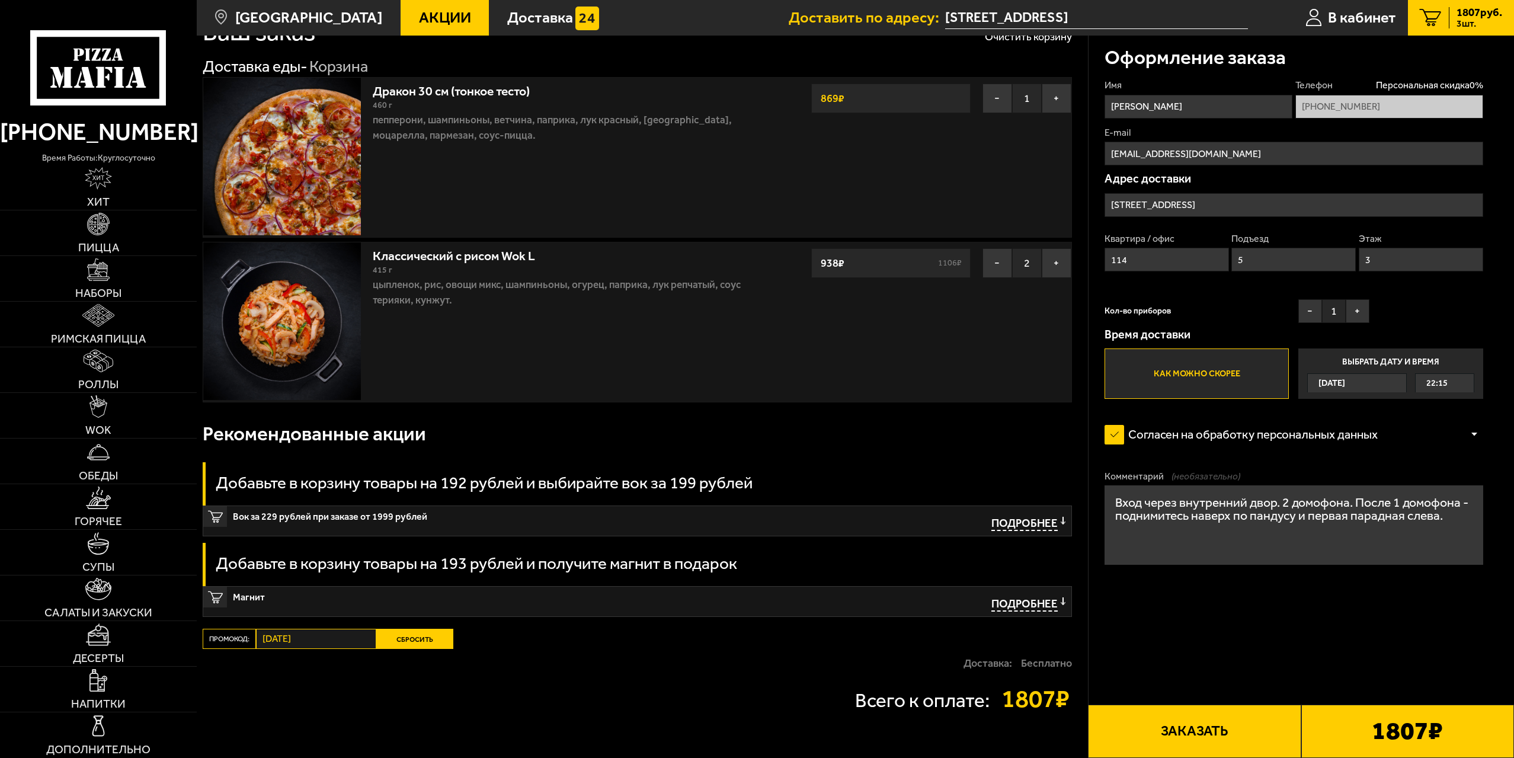
scroll to position [59, 0]
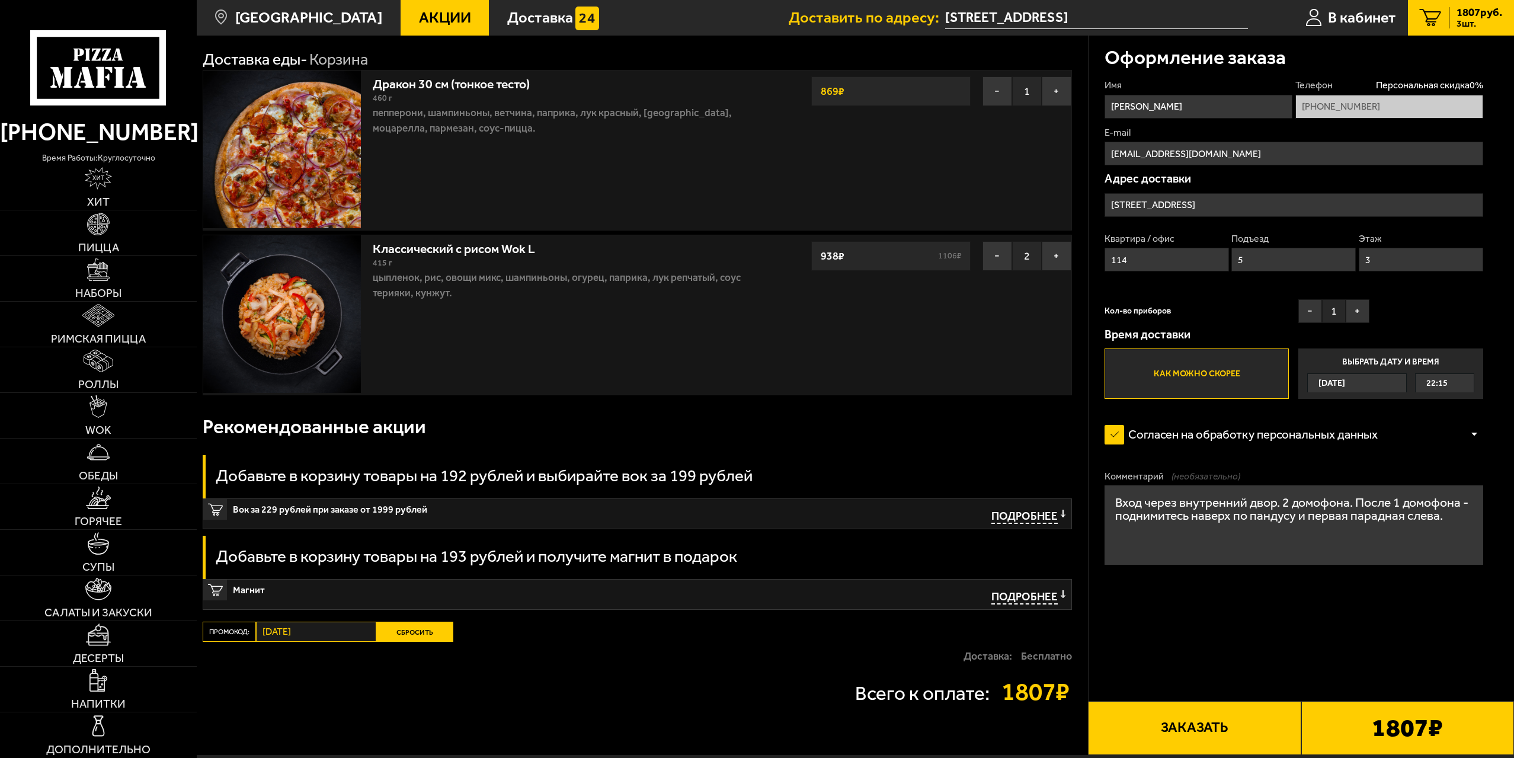
click at [410, 631] on button "Сбросить" at bounding box center [414, 632] width 77 height 20
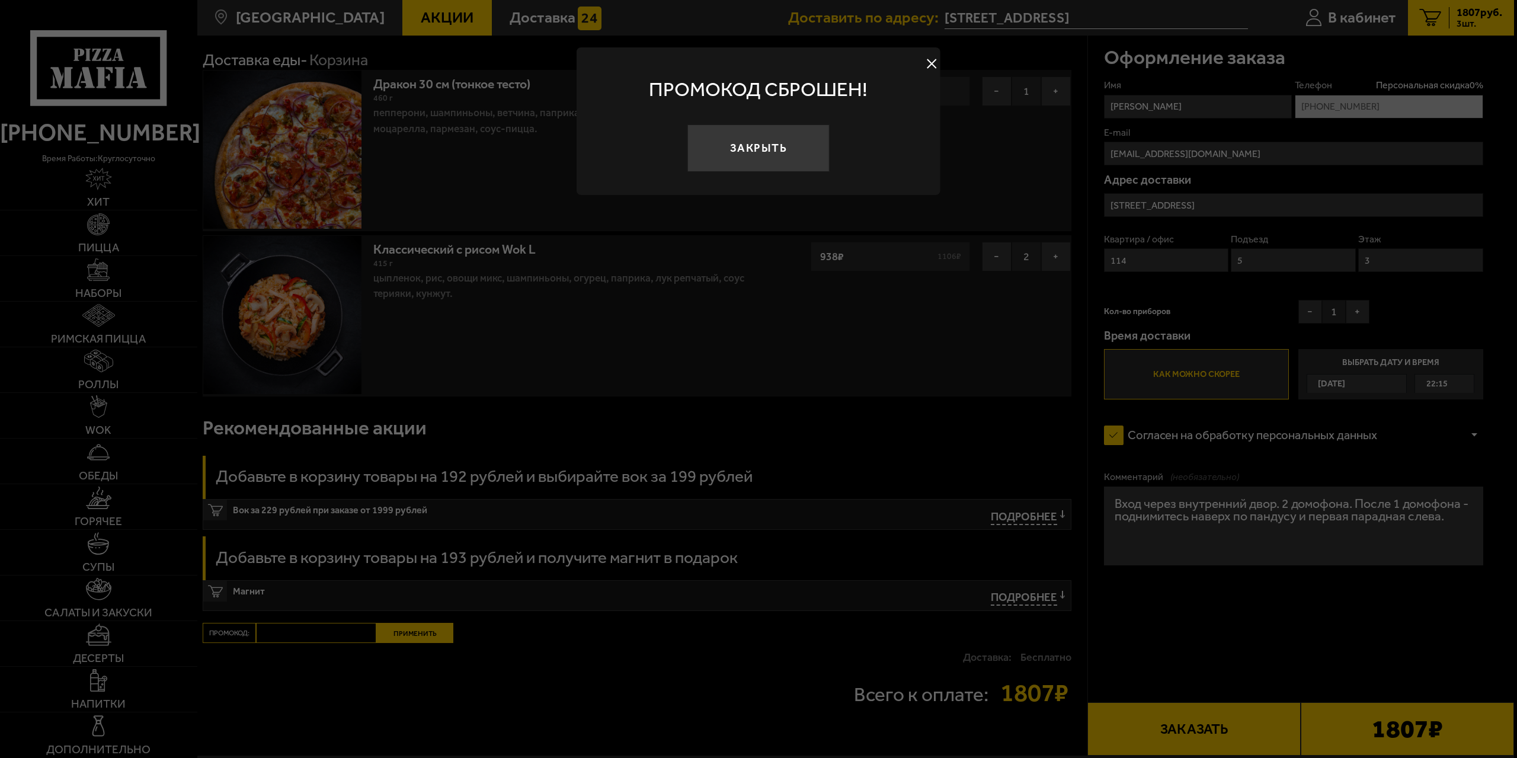
click at [286, 633] on div at bounding box center [758, 379] width 1517 height 758
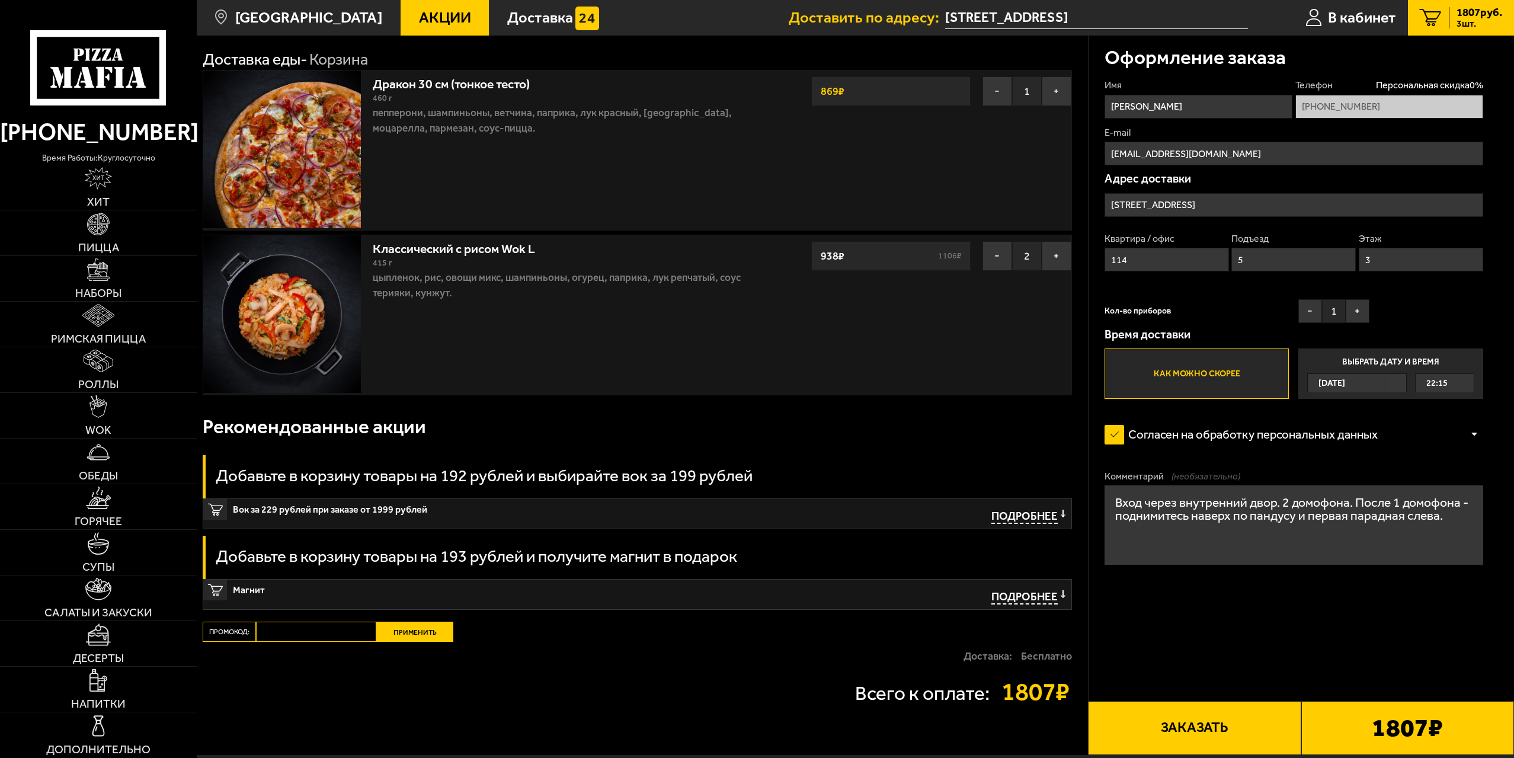
click at [294, 634] on input "Промокод:" at bounding box center [316, 632] width 120 height 20
type input "четверг"
click at [408, 633] on button "Применить" at bounding box center [414, 632] width 77 height 20
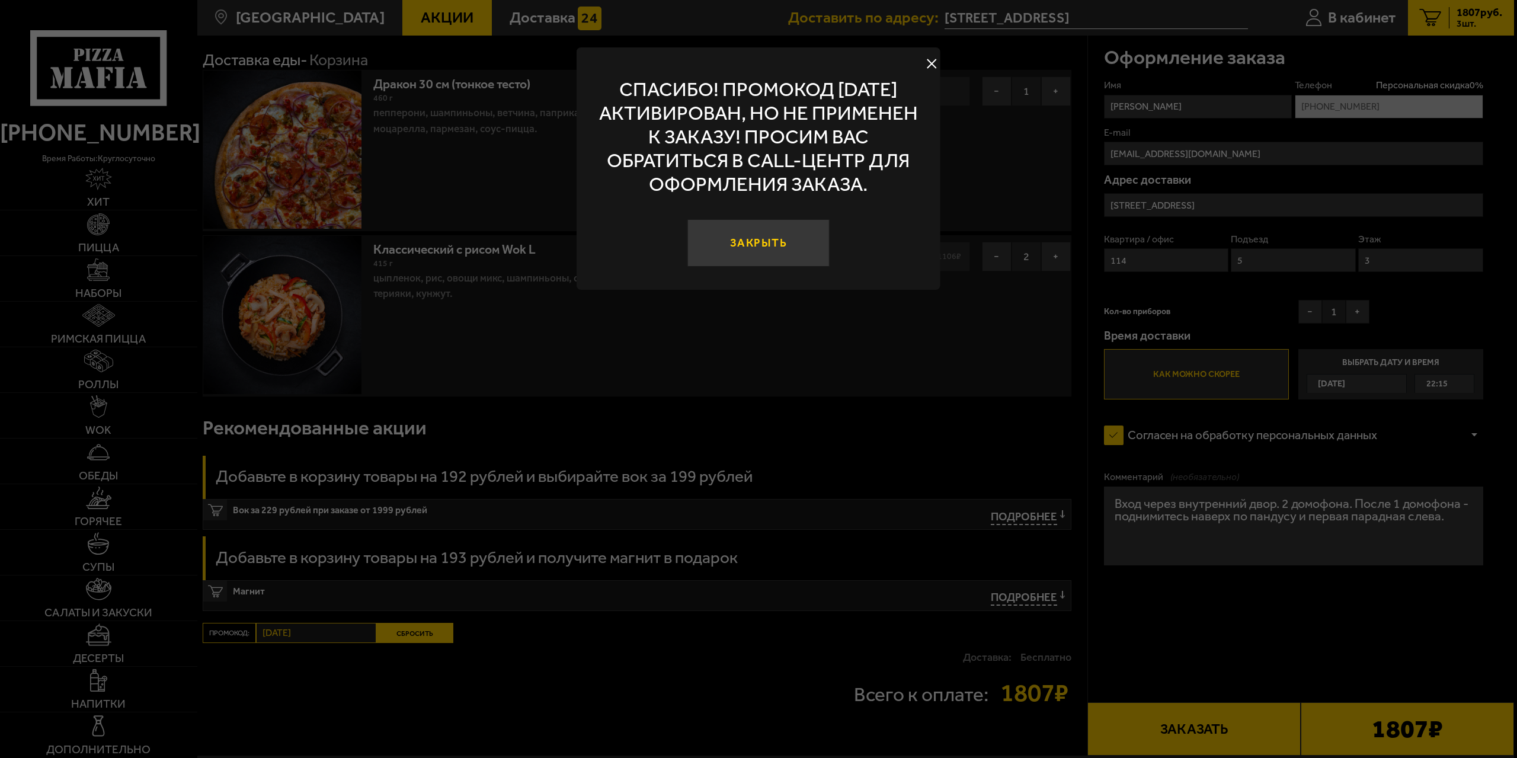
click at [750, 244] on button "Закрыть" at bounding box center [758, 242] width 142 height 47
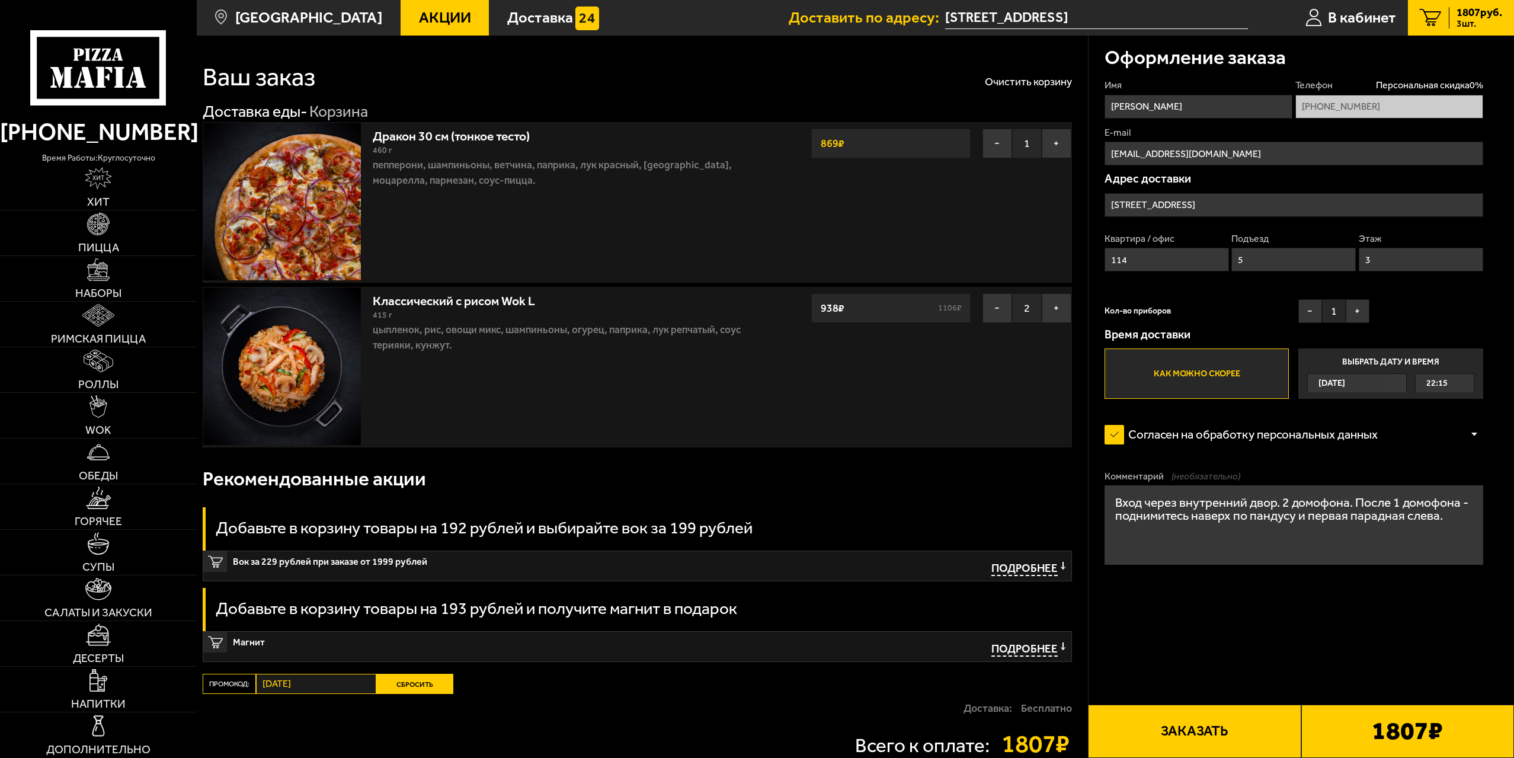
scroll to position [0, 0]
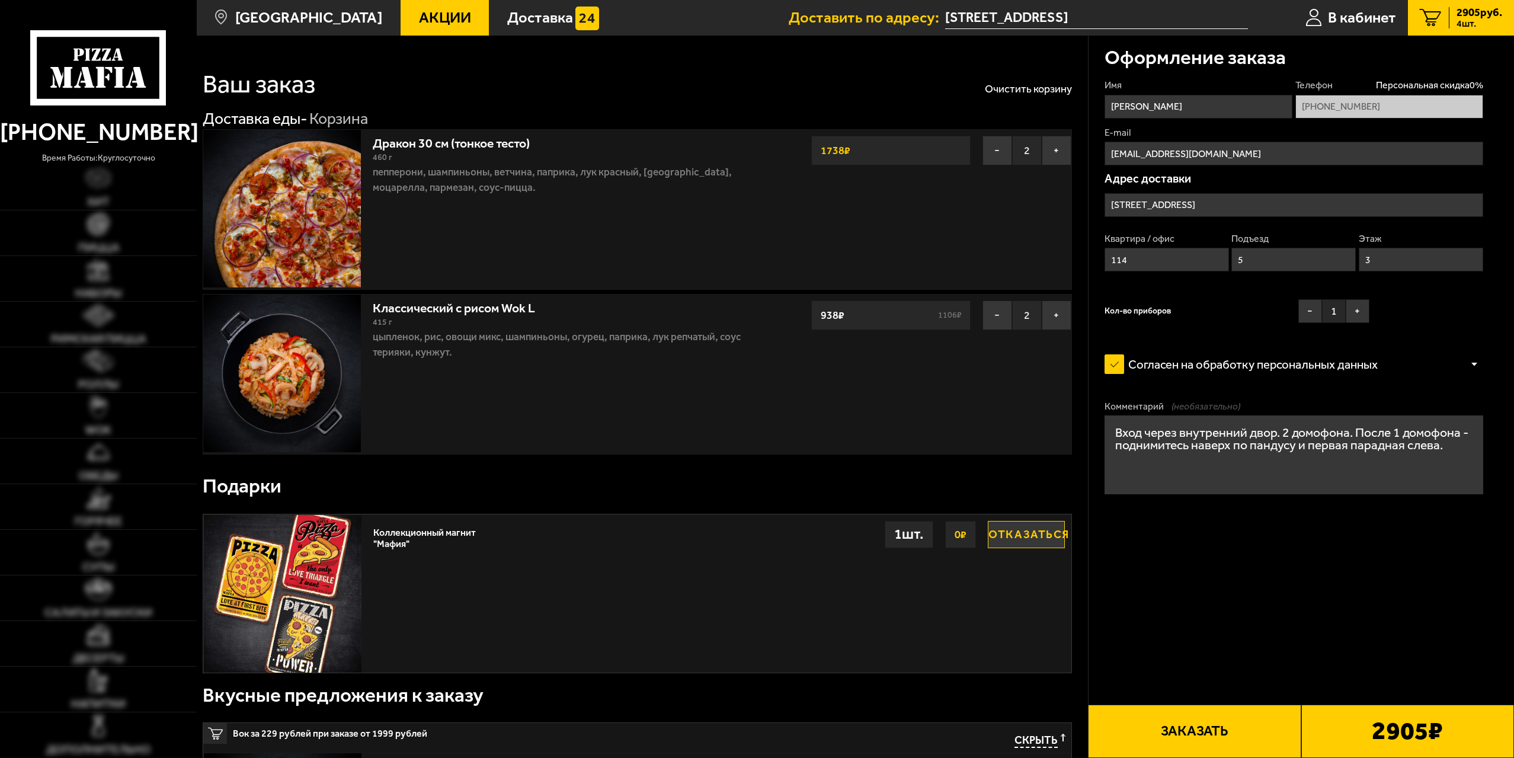
type input "1-я Утиная улица, 32"
